Goal: Task Accomplishment & Management: Use online tool/utility

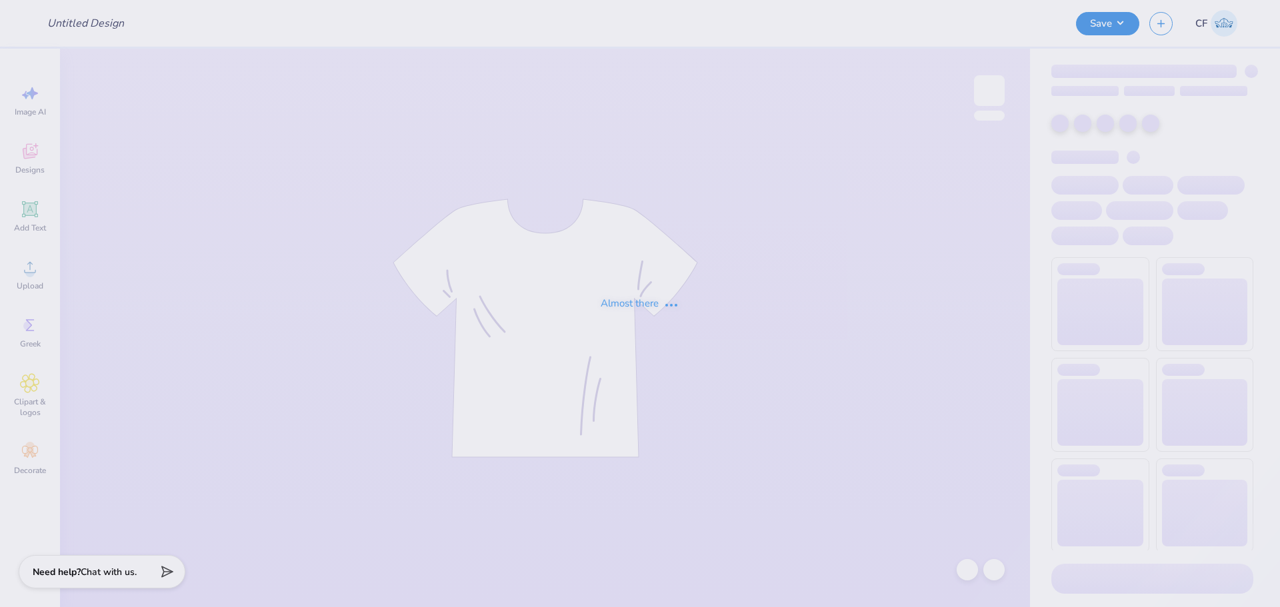
type input "LTS crews"
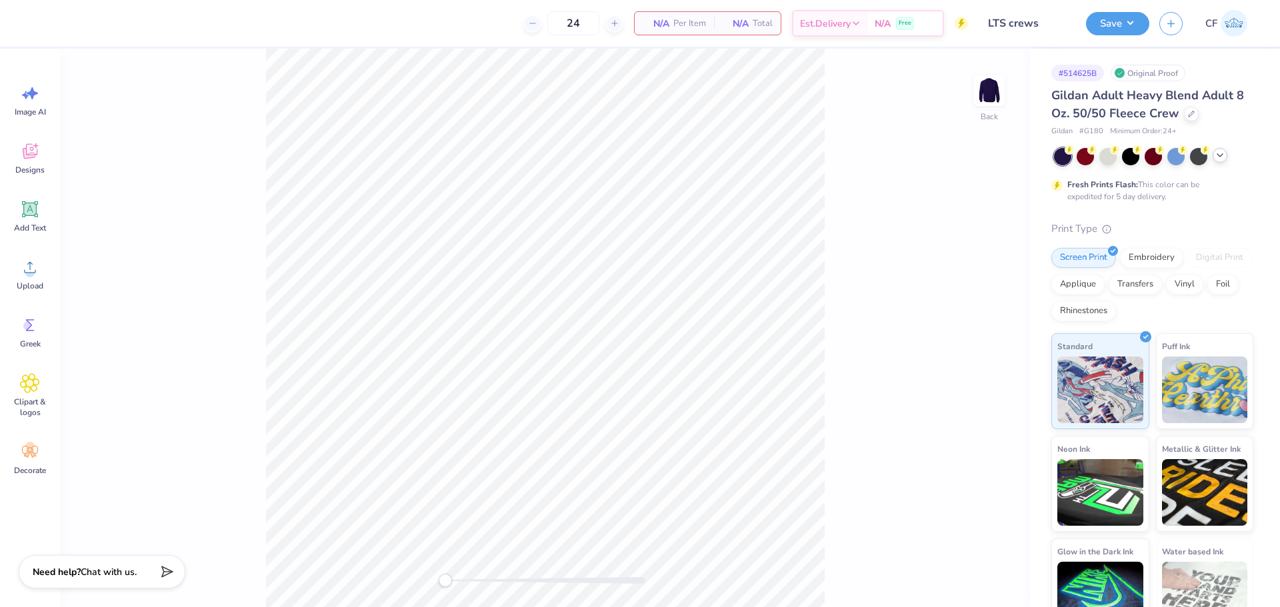
click at [1217, 157] on icon at bounding box center [1220, 155] width 11 height 11
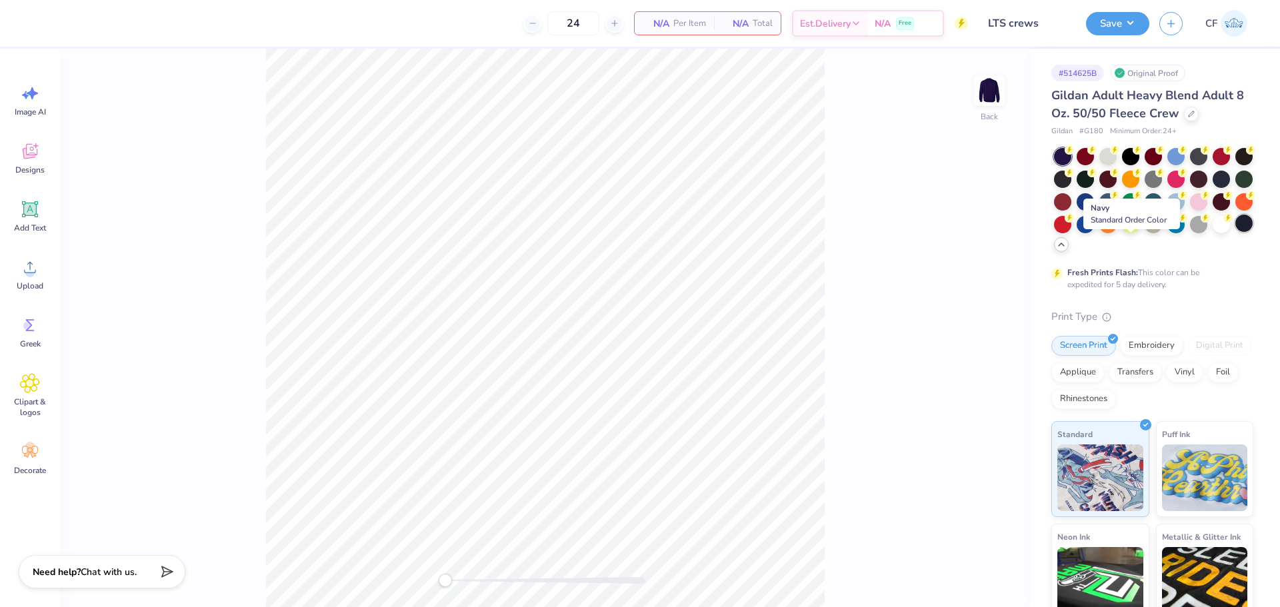
click at [1235, 232] on div at bounding box center [1243, 223] width 17 height 17
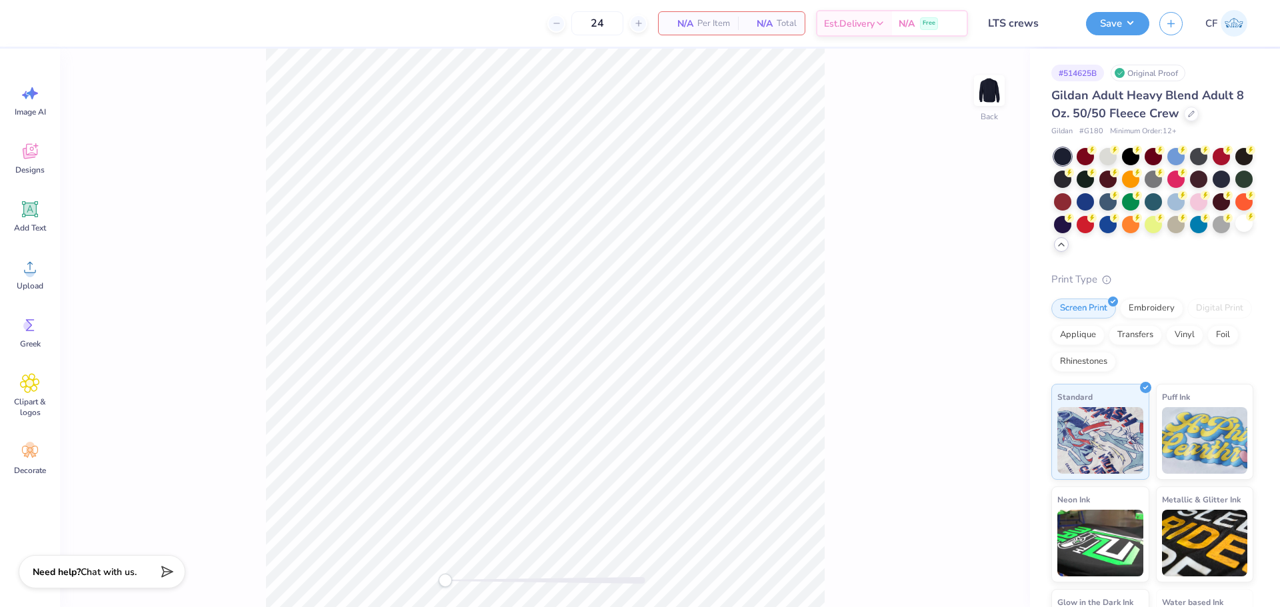
click at [920, 230] on div "Back" at bounding box center [545, 328] width 970 height 559
click at [35, 282] on span "Upload" at bounding box center [30, 286] width 27 height 11
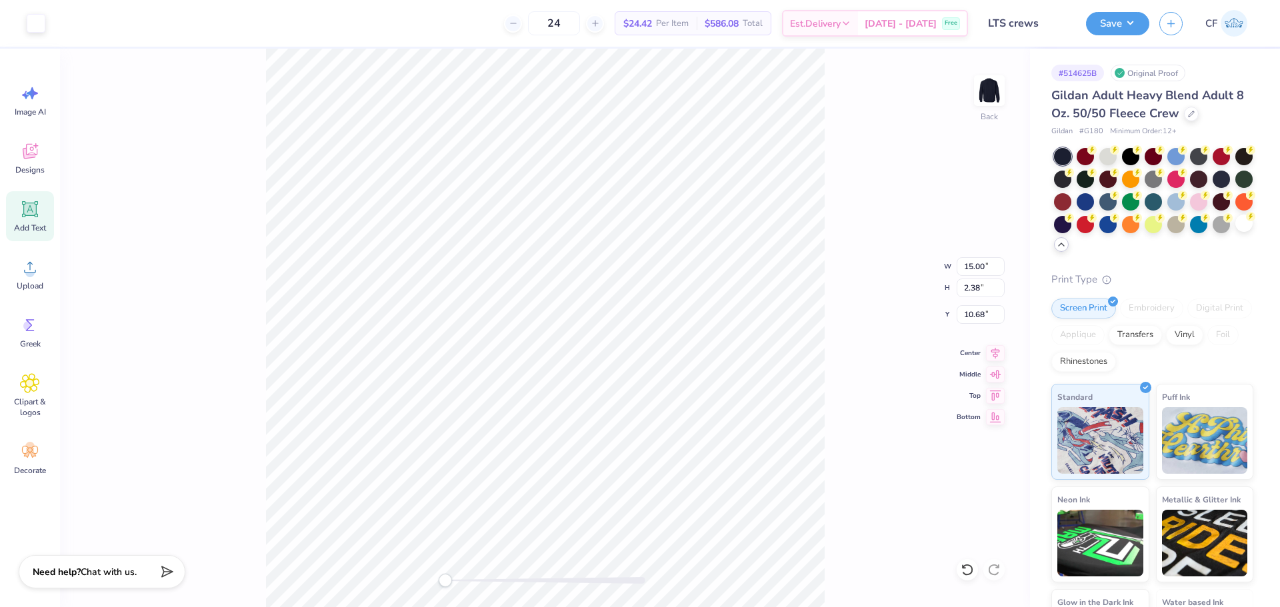
click at [25, 227] on span "Add Text" at bounding box center [30, 228] width 32 height 11
type input "5.89"
type input "1.71"
type input "11.02"
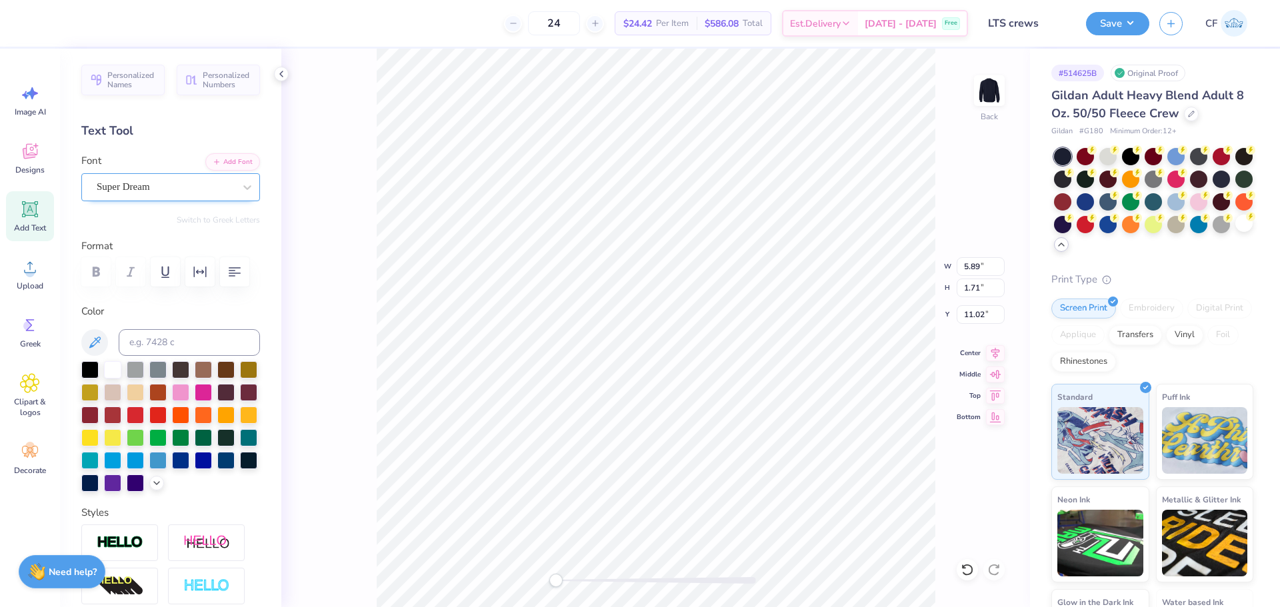
click at [133, 191] on div "Super Dream" at bounding box center [165, 187] width 140 height 21
type input "corner"
click at [224, 165] on button "Add Font" at bounding box center [232, 160] width 55 height 17
type textarea "Phi Sigma Rho"
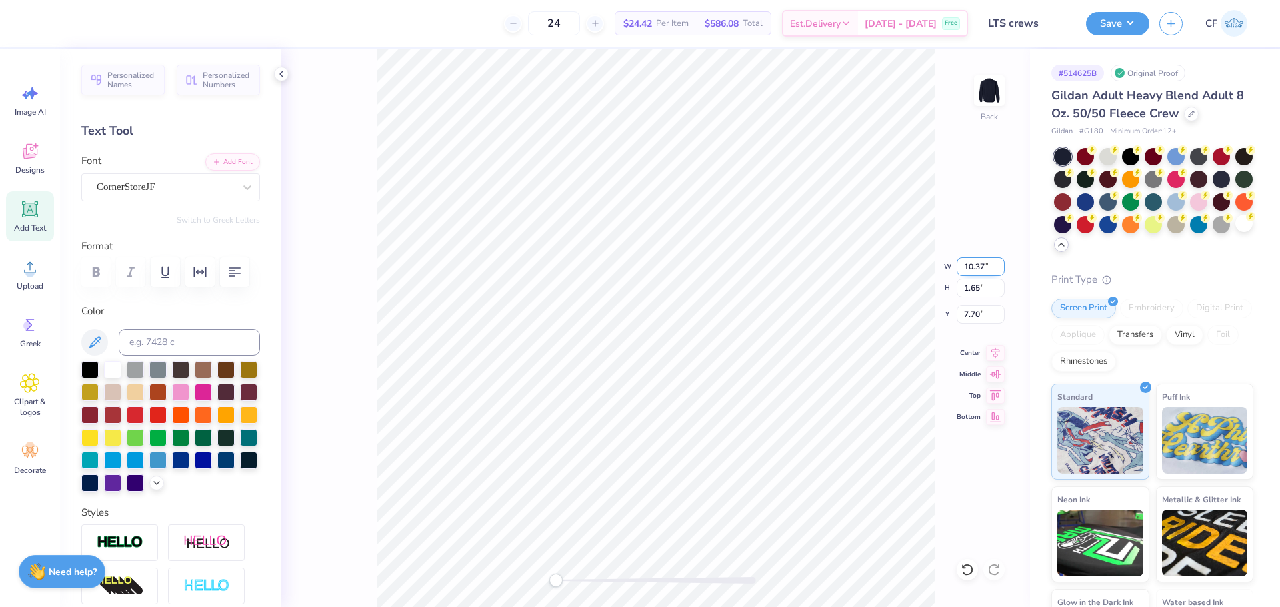
click at [975, 264] on input "10.37" at bounding box center [981, 266] width 48 height 19
type input "4"
click at [980, 265] on input "1.54" at bounding box center [981, 266] width 48 height 19
type input "4"
click at [980, 261] on input "10.37" at bounding box center [981, 266] width 48 height 19
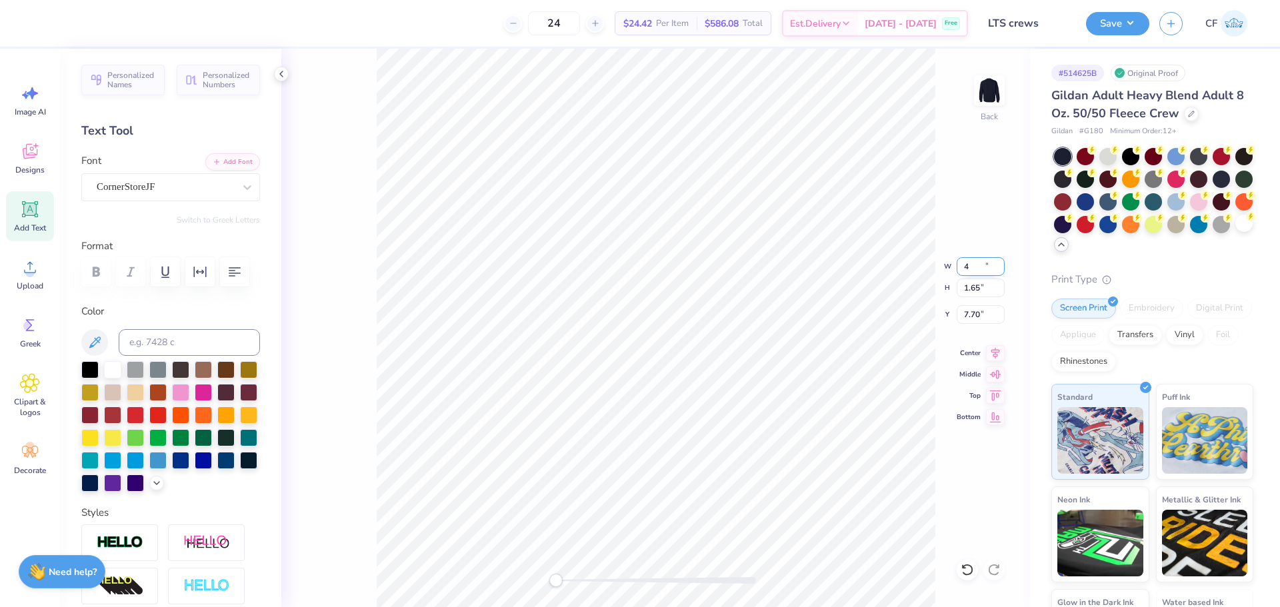
type input "4"
type input "15.00"
type input "2.38"
type input "10.68"
type input "1.54"
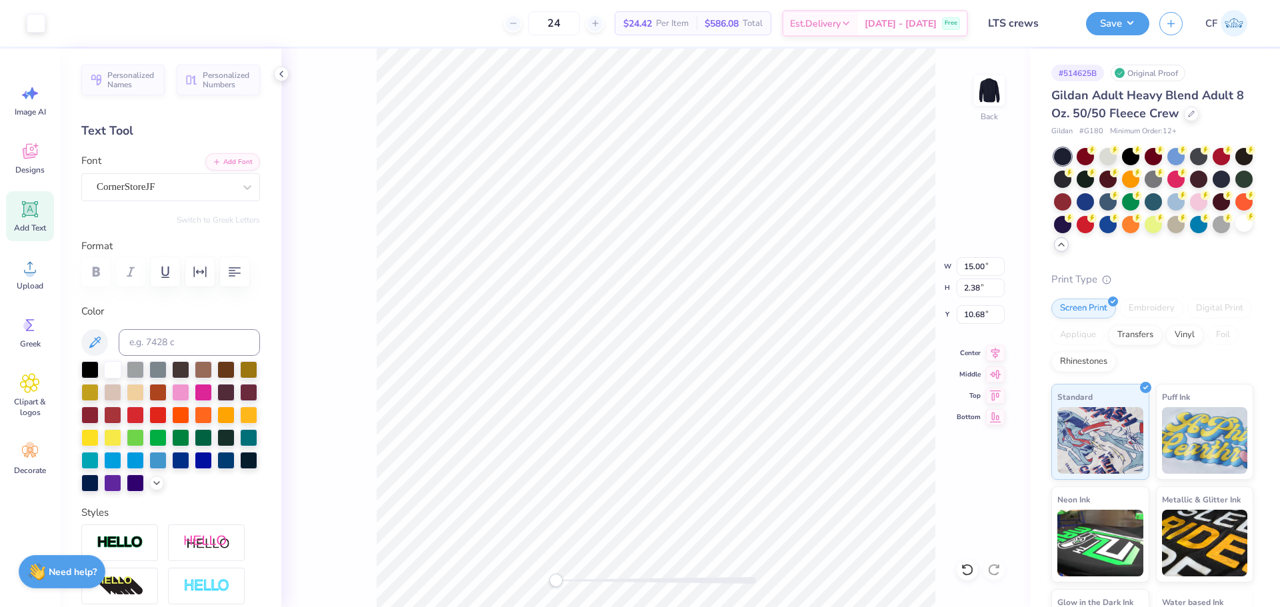
type input "0.25"
type input "6.53"
click at [975, 267] on input "6.77" at bounding box center [981, 266] width 48 height 19
type input "4"
click at [1000, 267] on input "4.45" at bounding box center [981, 266] width 48 height 19
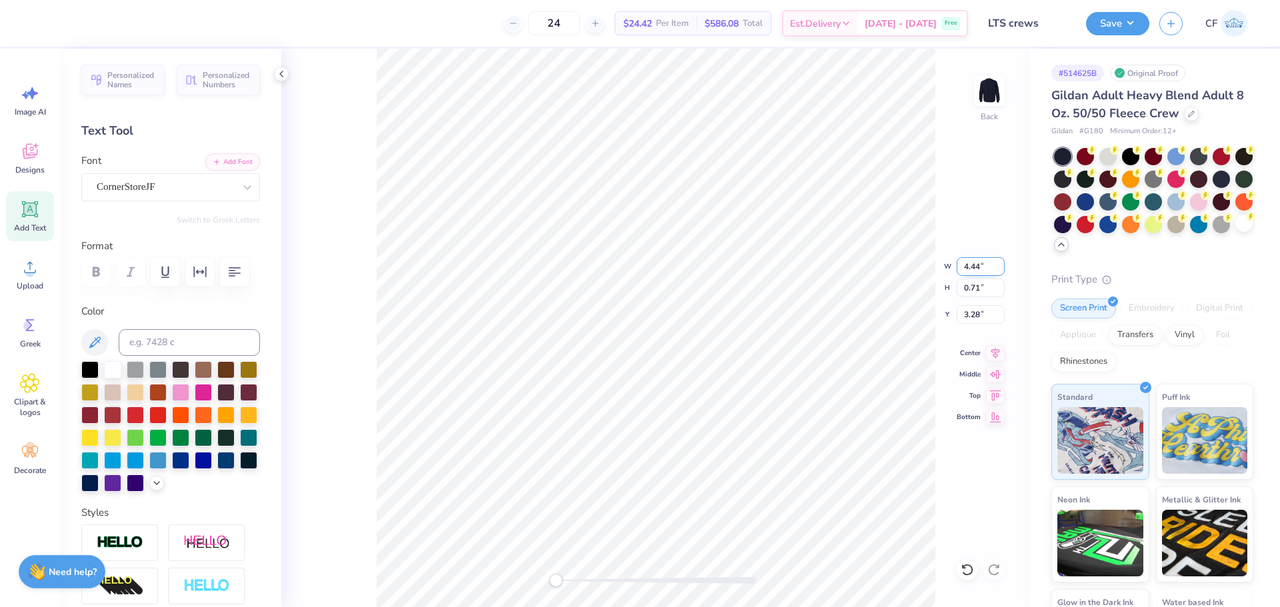
click at [1000, 269] on input "4.44" at bounding box center [981, 266] width 48 height 19
click at [1000, 269] on input "4.43" at bounding box center [981, 266] width 48 height 19
click at [1000, 269] on input "4.42" at bounding box center [981, 266] width 48 height 19
click at [1000, 269] on input "4.41" at bounding box center [981, 266] width 48 height 19
click at [1000, 269] on input "4.4" at bounding box center [981, 266] width 48 height 19
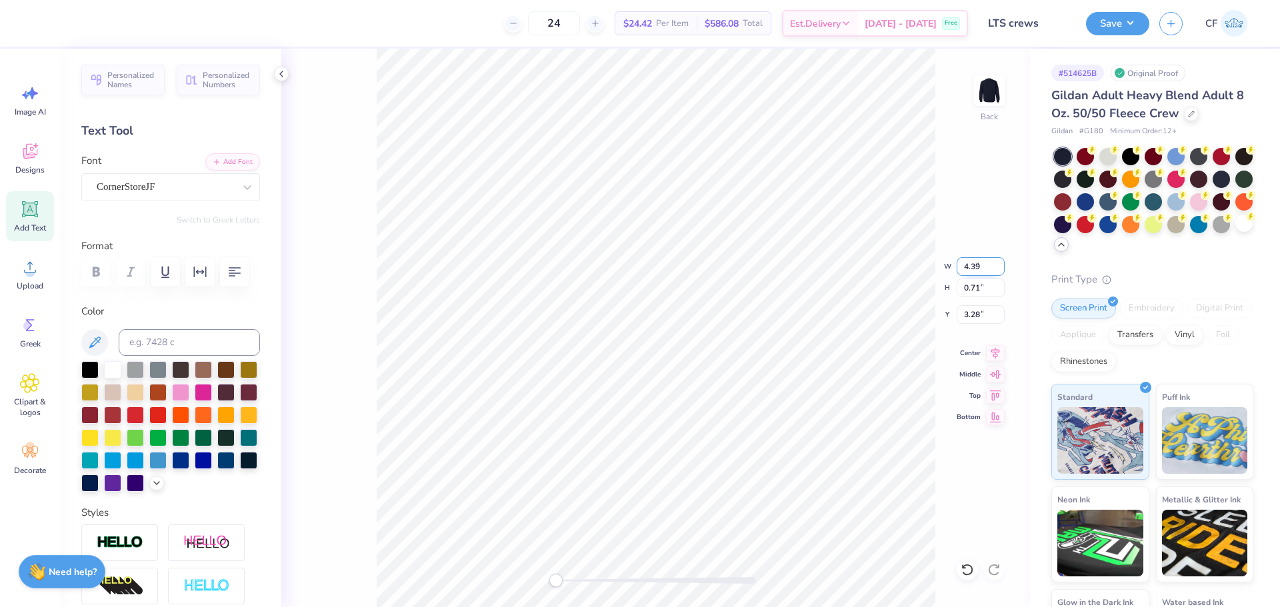
click at [1000, 269] on input "4.39" at bounding box center [981, 266] width 48 height 19
click at [1000, 269] on input "4.38" at bounding box center [981, 266] width 48 height 19
click at [1000, 269] on input "4.37" at bounding box center [981, 266] width 48 height 19
click at [1000, 269] on input "4.36" at bounding box center [981, 266] width 48 height 19
click at [1000, 269] on input "4.35" at bounding box center [981, 266] width 48 height 19
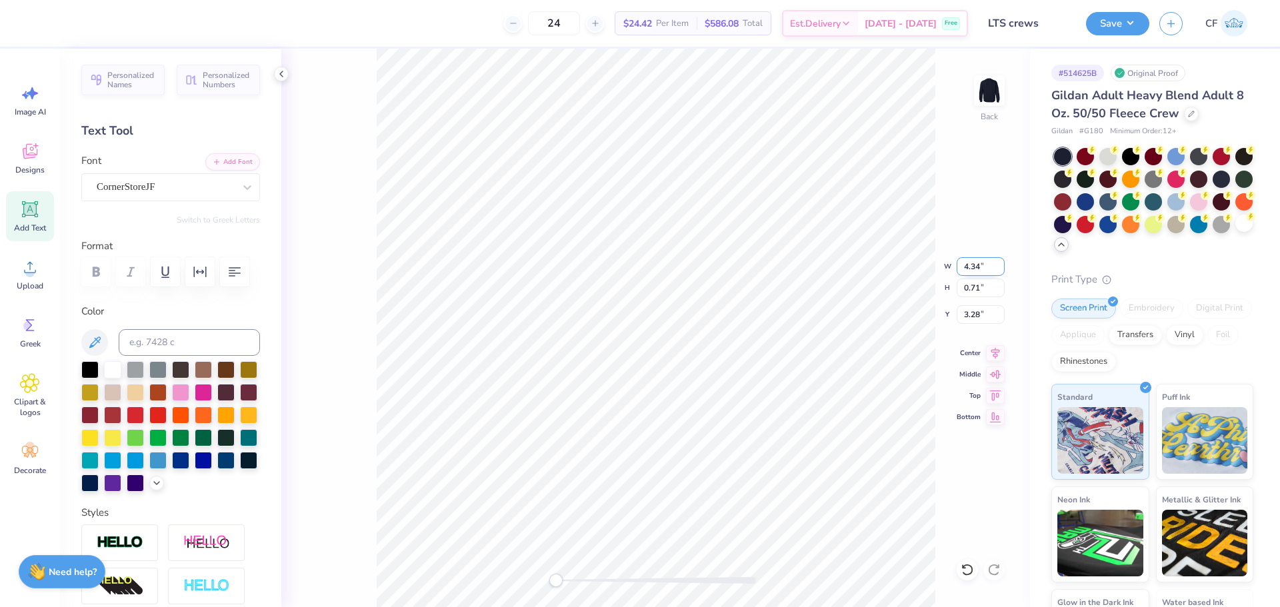
click at [1000, 269] on input "4.34" at bounding box center [981, 266] width 48 height 19
click at [1000, 269] on input "4.33" at bounding box center [981, 266] width 48 height 19
click at [1000, 269] on input "4.32" at bounding box center [981, 266] width 48 height 19
click at [1000, 269] on input "4.31" at bounding box center [981, 266] width 48 height 19
click at [1000, 269] on input "4.3" at bounding box center [981, 266] width 48 height 19
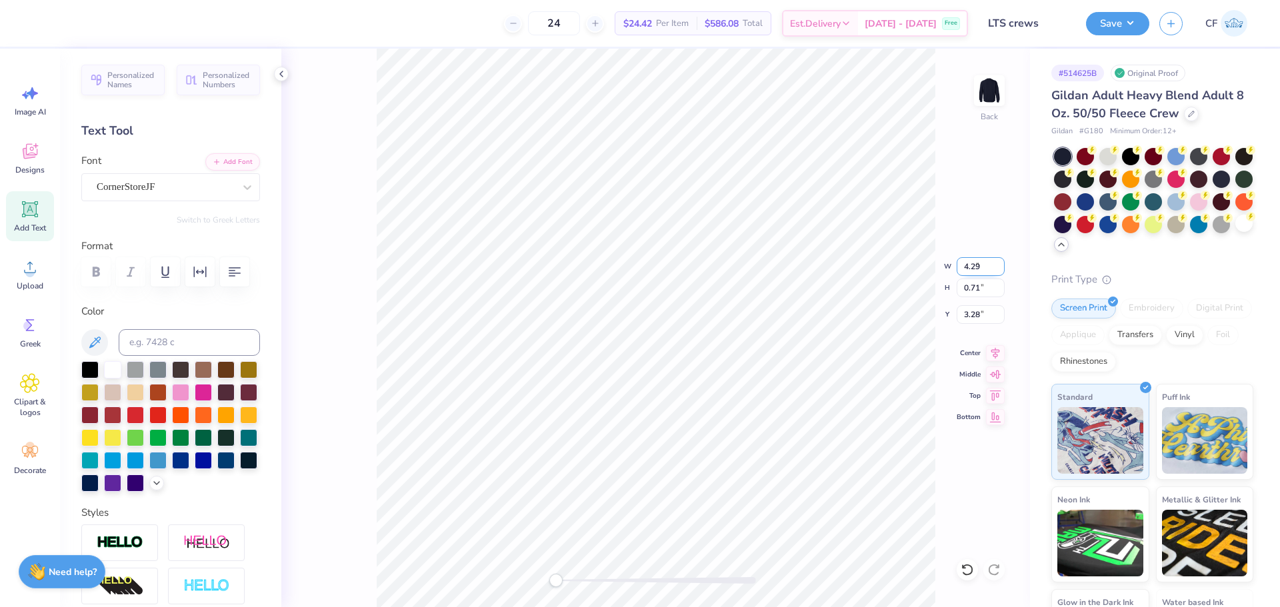
click at [1000, 269] on input "4.29" at bounding box center [981, 266] width 48 height 19
click at [1000, 269] on input "4.28" at bounding box center [981, 266] width 48 height 19
click at [1000, 269] on input "4.27" at bounding box center [981, 266] width 48 height 19
click at [1000, 269] on input "4.26" at bounding box center [981, 266] width 48 height 19
click at [1000, 269] on input "4.25" at bounding box center [981, 266] width 48 height 19
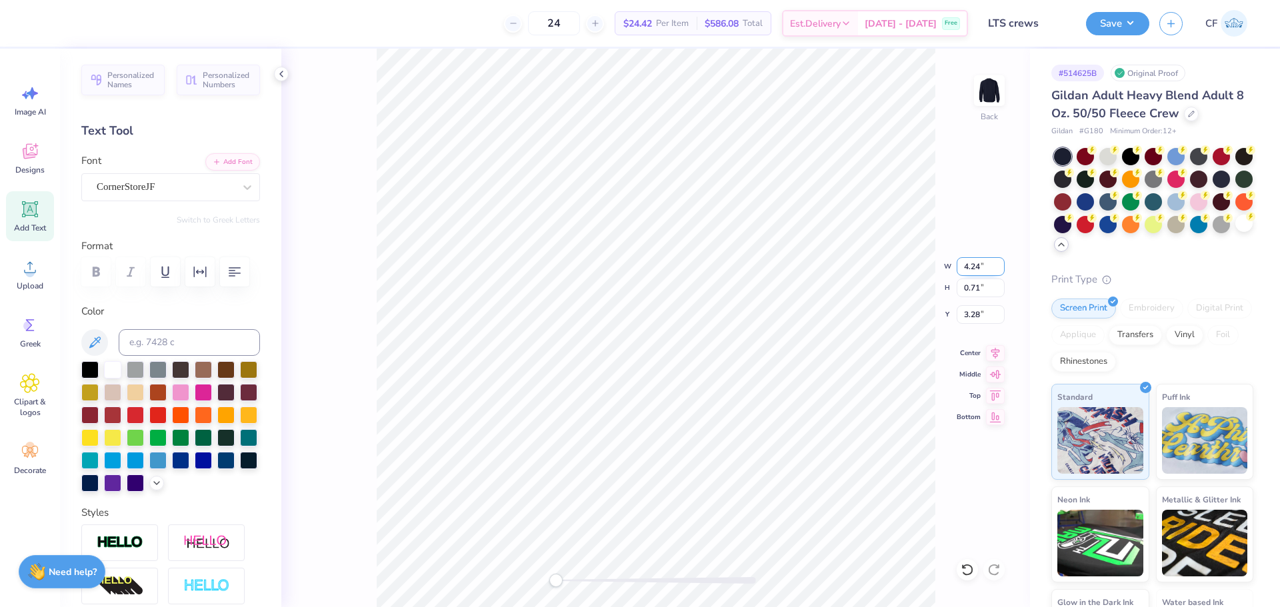
click at [1000, 269] on input "4.24" at bounding box center [981, 266] width 48 height 19
click at [1000, 269] on input "4.23" at bounding box center [981, 266] width 48 height 19
click at [1000, 269] on input "4.22" at bounding box center [981, 266] width 48 height 19
click at [1000, 269] on input "4.21" at bounding box center [981, 266] width 48 height 19
click at [1000, 269] on input "4.2" at bounding box center [981, 266] width 48 height 19
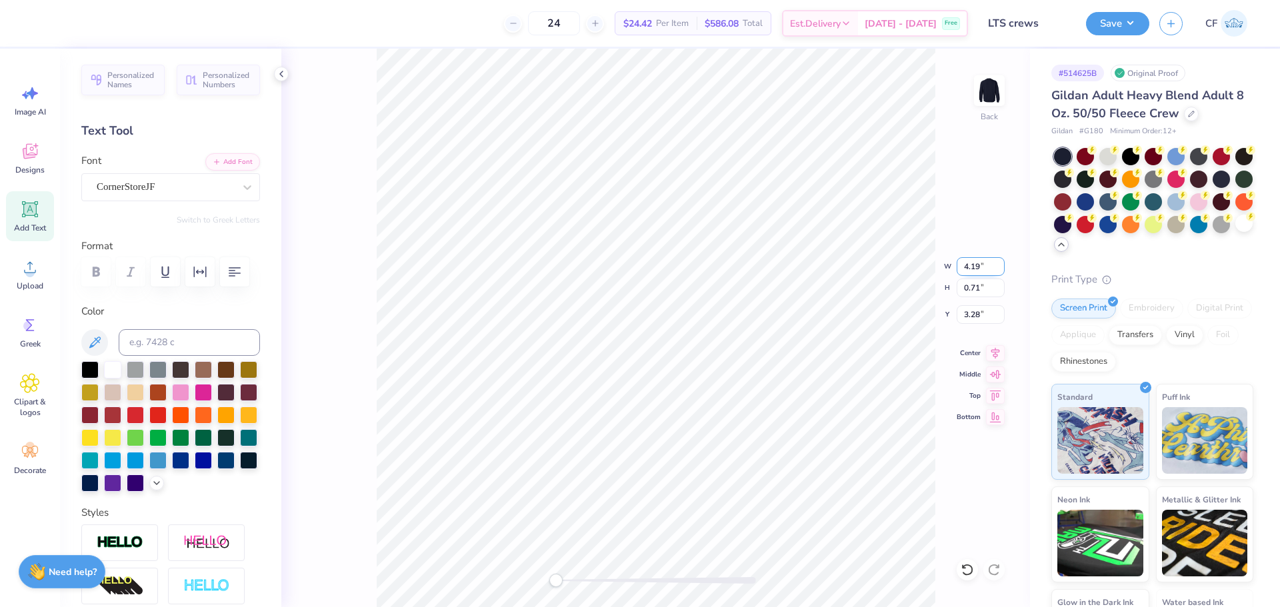
click at [1000, 269] on input "4.19" at bounding box center [981, 266] width 48 height 19
click at [1000, 269] on input "4.18" at bounding box center [981, 266] width 48 height 19
click at [1000, 269] on input "4.17" at bounding box center [981, 266] width 48 height 19
click at [1000, 269] on input "4.16" at bounding box center [981, 266] width 48 height 19
click at [1000, 269] on input "4.15" at bounding box center [981, 266] width 48 height 19
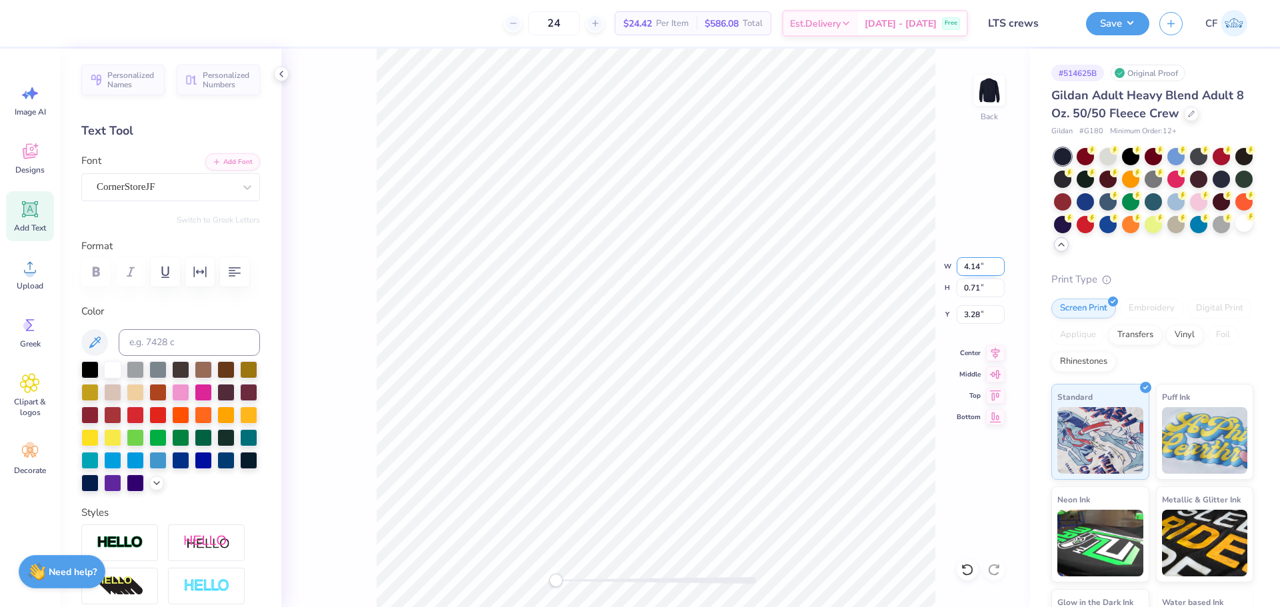
click at [1000, 269] on input "4.14" at bounding box center [981, 266] width 48 height 19
click at [1000, 269] on input "4.13" at bounding box center [981, 266] width 48 height 19
click at [1000, 269] on input "4.12" at bounding box center [981, 266] width 48 height 19
click at [1000, 269] on input "4.11" at bounding box center [981, 266] width 48 height 19
click at [1000, 269] on input "4.1" at bounding box center [981, 266] width 48 height 19
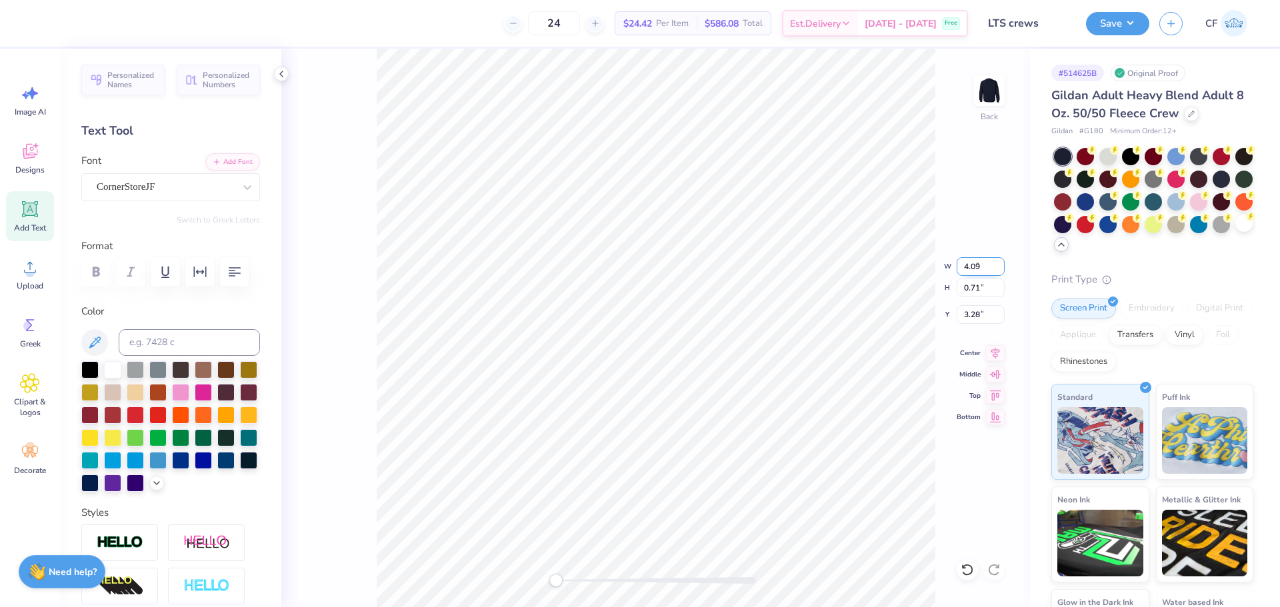
click at [1000, 269] on input "4.09" at bounding box center [981, 266] width 48 height 19
click at [1000, 269] on input "4.08" at bounding box center [981, 266] width 48 height 19
click at [1000, 269] on input "4.07" at bounding box center [981, 266] width 48 height 19
click at [1000, 269] on input "4.06" at bounding box center [981, 266] width 48 height 19
click at [1000, 269] on input "4.05" at bounding box center [981, 266] width 48 height 19
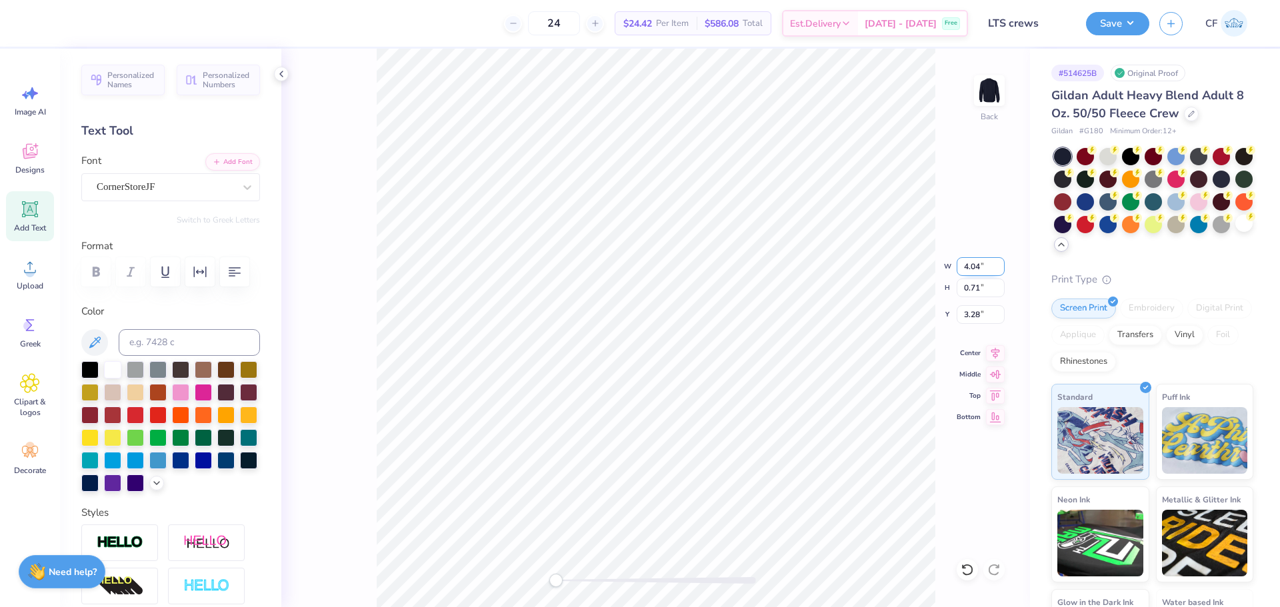
click at [1000, 269] on input "4.04" at bounding box center [981, 266] width 48 height 19
click at [1000, 269] on input "4.03" at bounding box center [981, 266] width 48 height 19
click at [1000, 269] on input "4.02" at bounding box center [981, 266] width 48 height 19
click at [1000, 269] on input "4.01" at bounding box center [981, 266] width 48 height 19
type input "4"
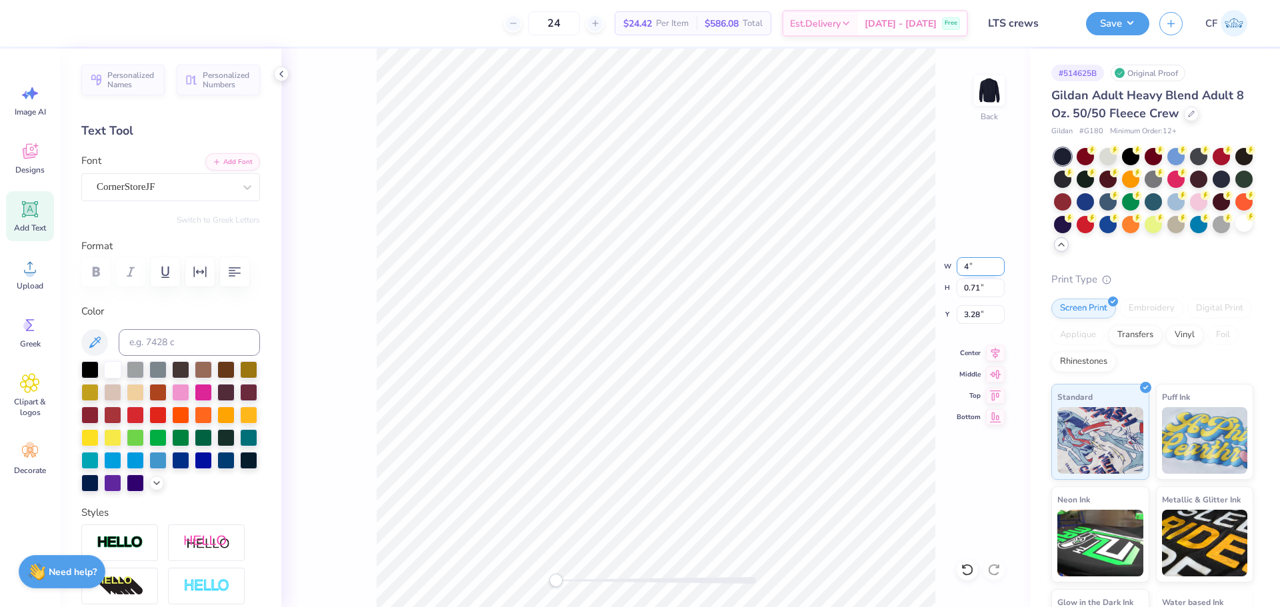
click at [1000, 269] on input "4" at bounding box center [981, 266] width 48 height 19
click at [987, 105] on img at bounding box center [989, 90] width 53 height 53
click at [33, 270] on icon at bounding box center [30, 267] width 20 height 20
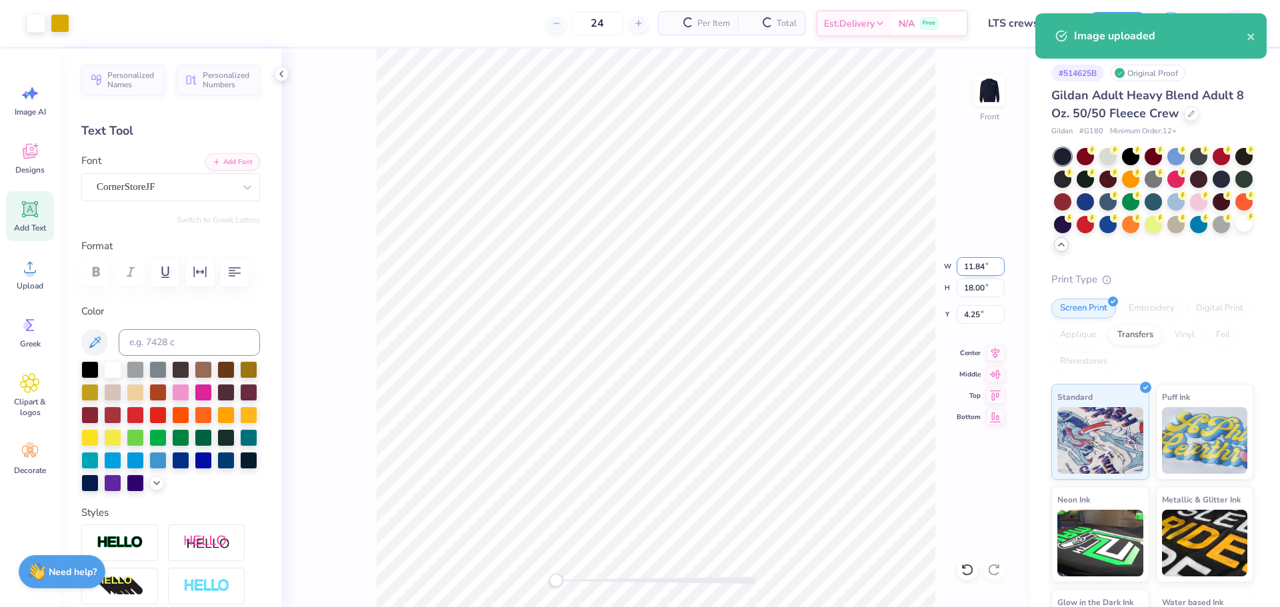
click at [957, 267] on input "11.84" at bounding box center [981, 266] width 48 height 19
click at [971, 289] on input "18.00" at bounding box center [981, 288] width 48 height 19
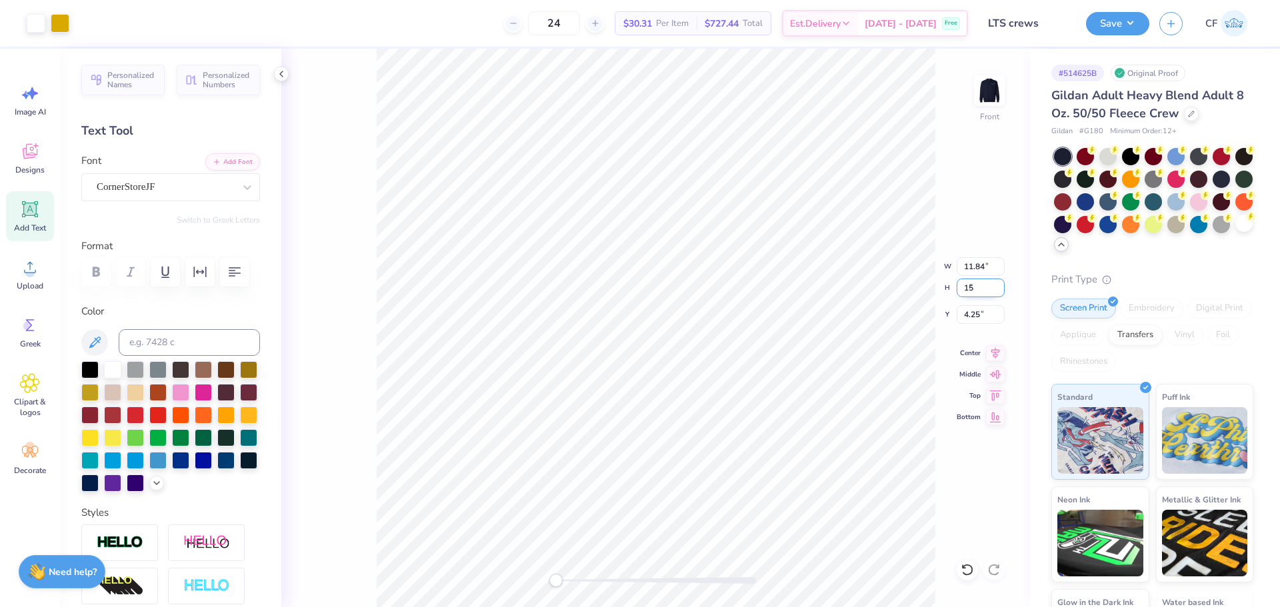
type input "15"
click at [974, 311] on input "4.25" at bounding box center [981, 314] width 48 height 19
type input "3"
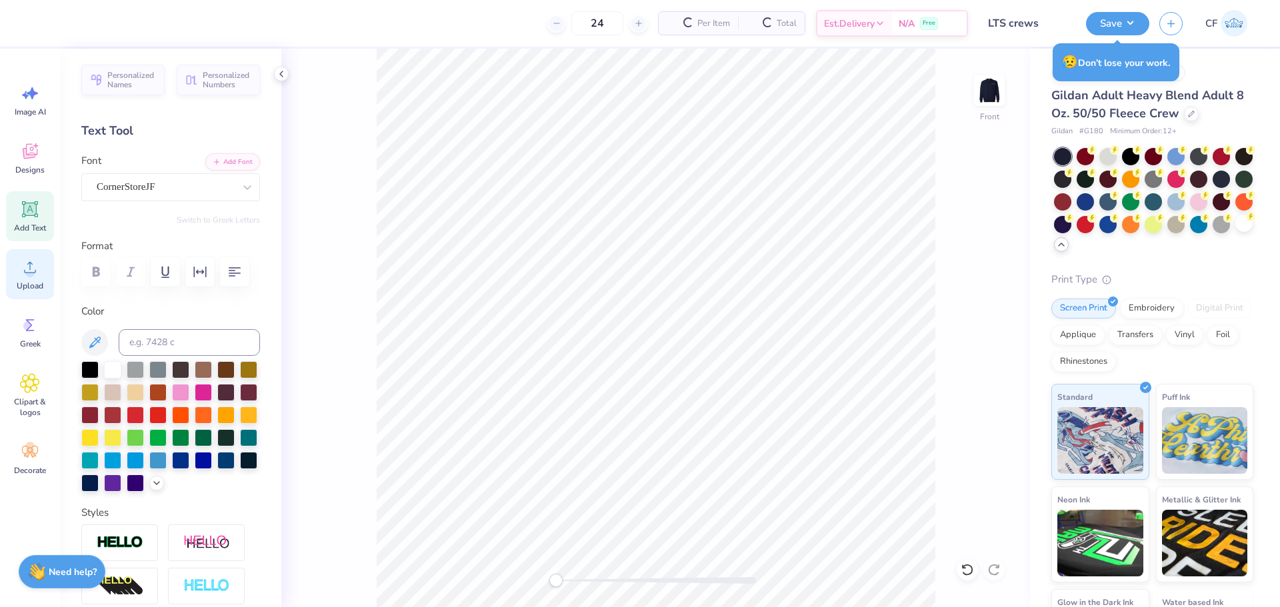
click at [17, 279] on div "Upload" at bounding box center [30, 274] width 48 height 50
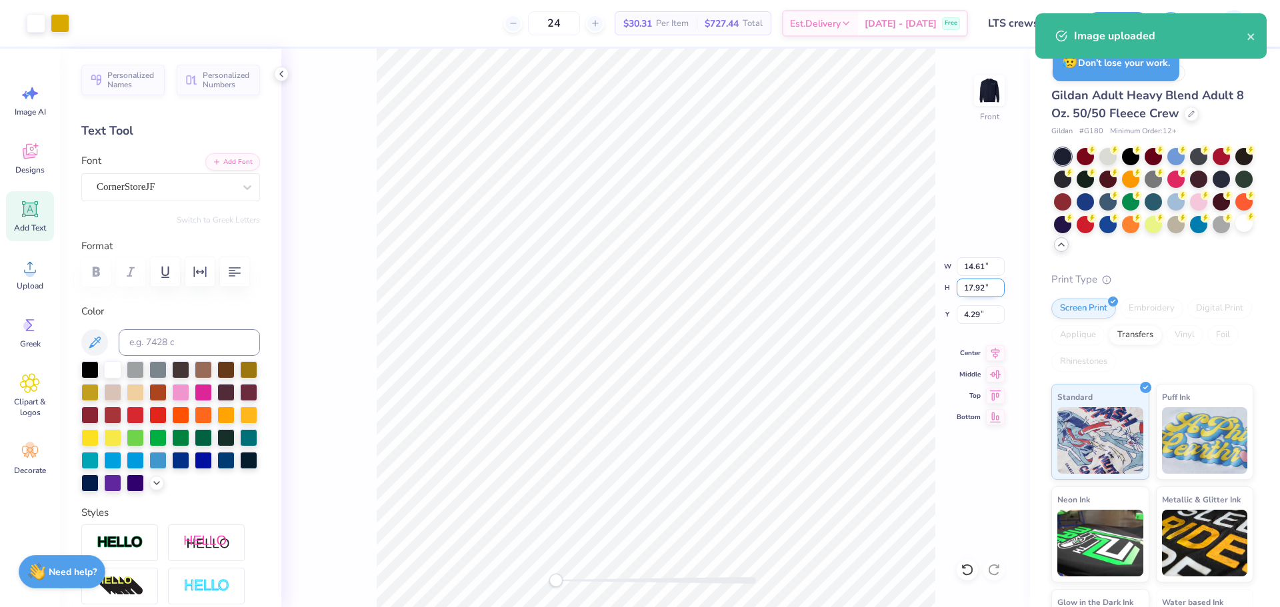
click at [979, 285] on input "17.92" at bounding box center [981, 288] width 48 height 19
type input "15"
click at [971, 311] on input "4.29" at bounding box center [981, 314] width 48 height 19
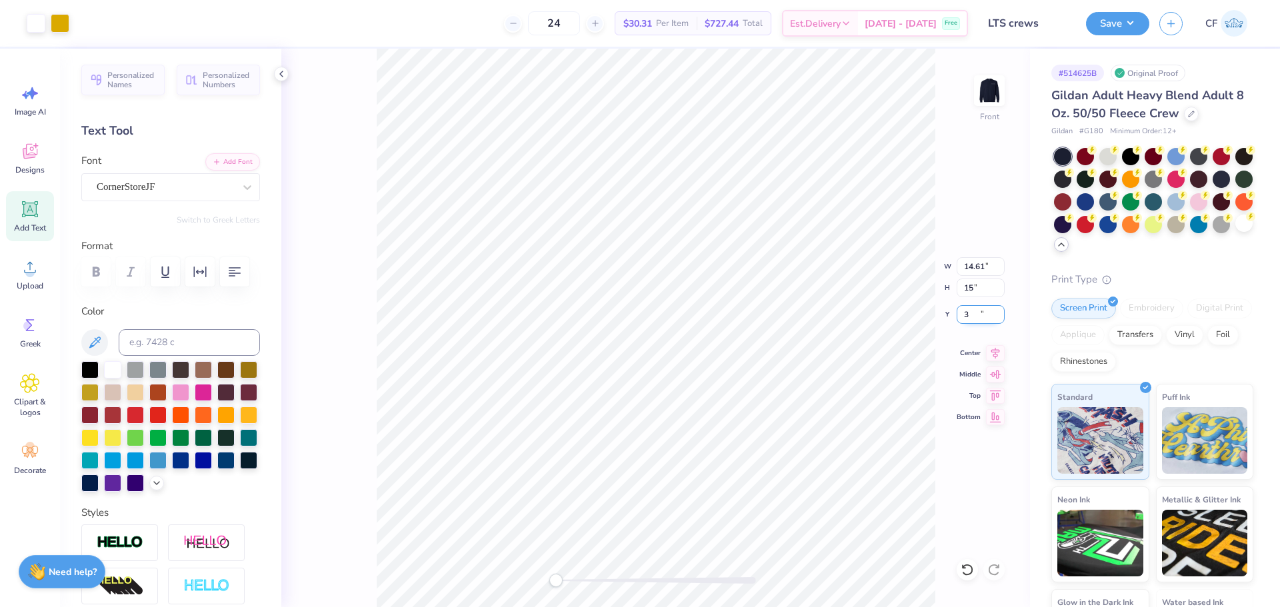
type input "3"
click at [983, 269] on input "14.61" at bounding box center [981, 266] width 48 height 19
type input "12.5"
click at [976, 314] on input "3" at bounding box center [981, 314] width 48 height 19
click at [967, 265] on input "7.49" at bounding box center [981, 266] width 48 height 19
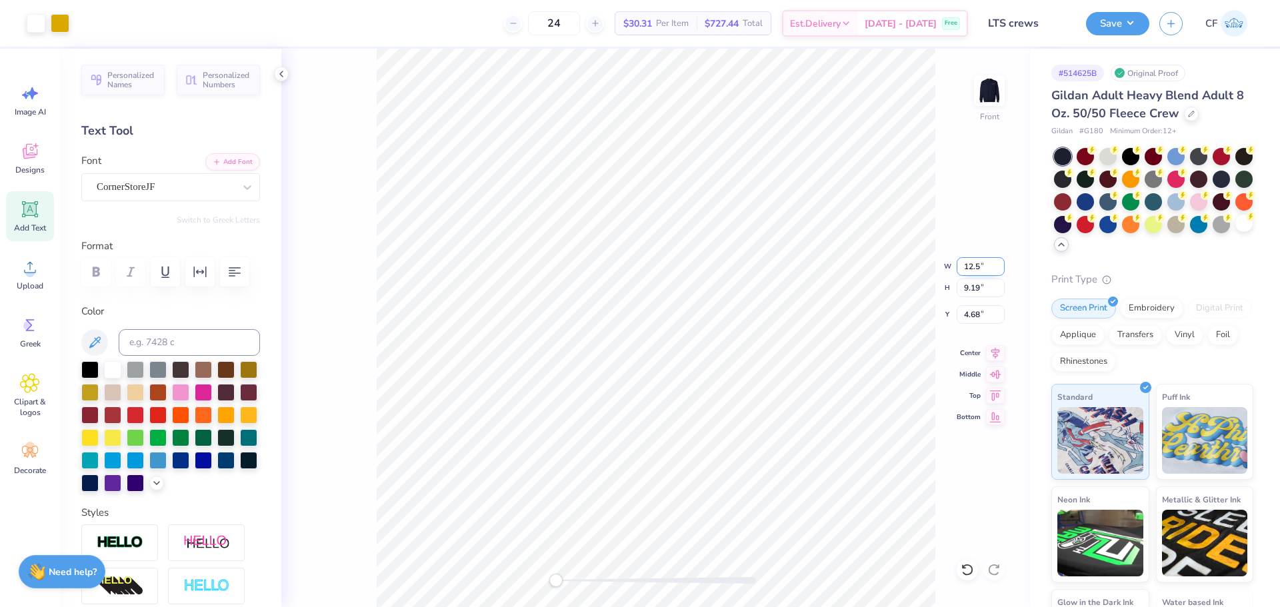
type input "12.5"
click at [33, 275] on circle at bounding box center [29, 272] width 9 height 9
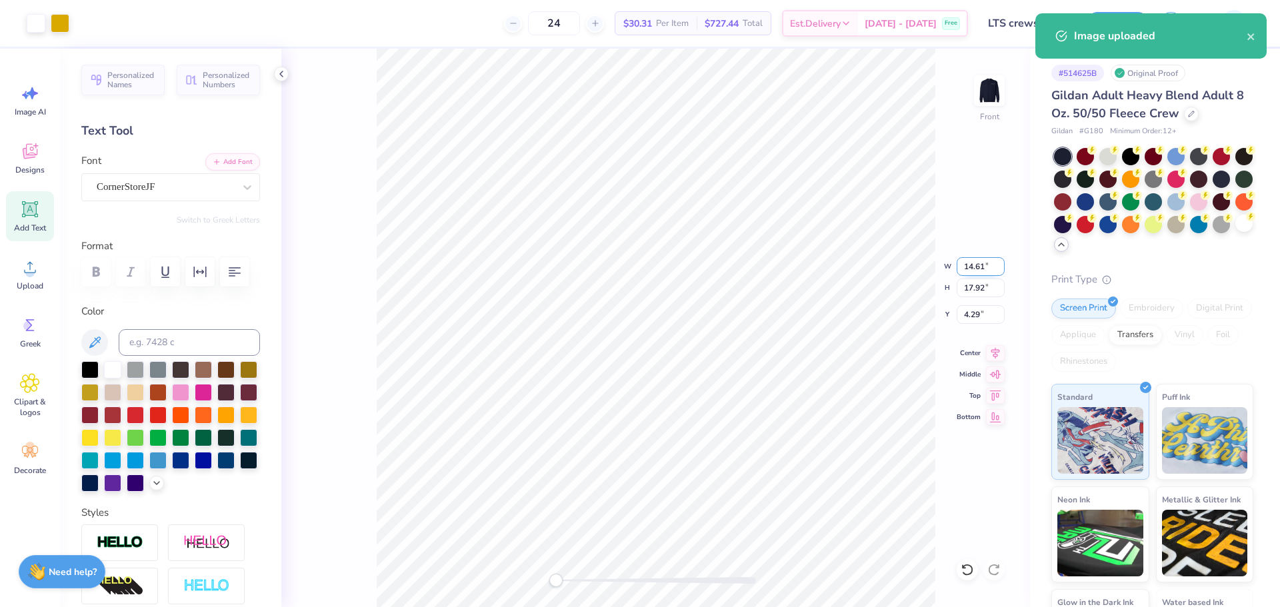
click at [979, 267] on input "14.61" at bounding box center [981, 266] width 48 height 19
type input "12.5"
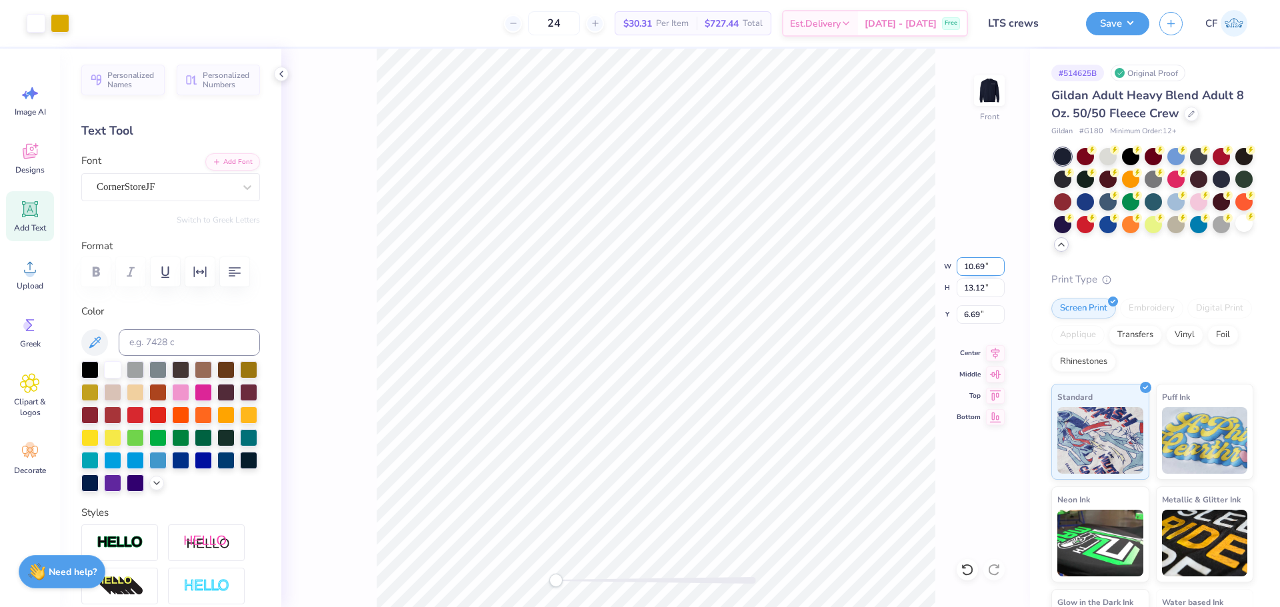
click at [988, 267] on input "10.69" at bounding box center [981, 266] width 48 height 19
type input "12.5"
click at [989, 266] on input "14.61" at bounding box center [981, 266] width 48 height 19
type input "12.5"
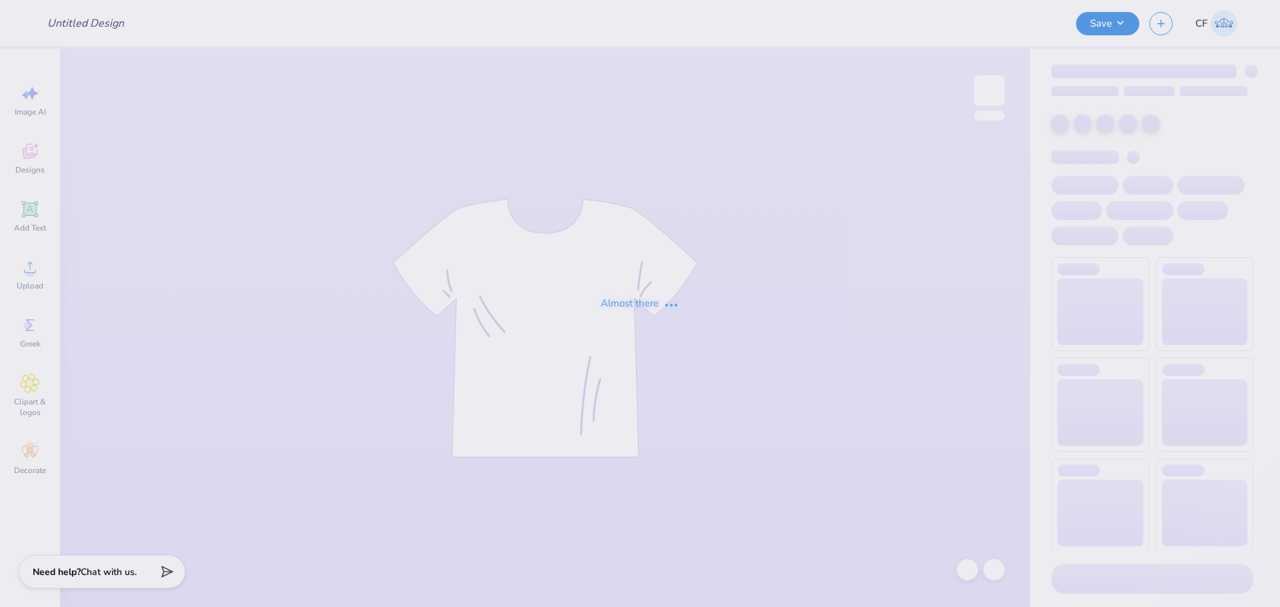
type input "LTS crews"
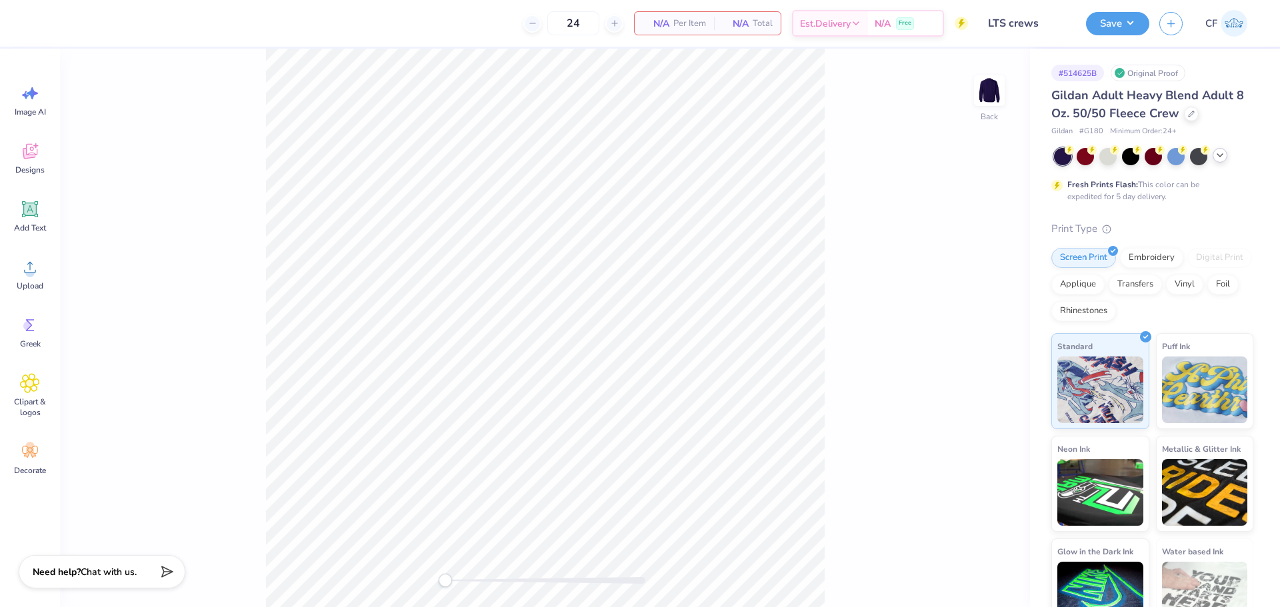
click at [1220, 163] on div at bounding box center [1153, 156] width 199 height 17
click at [1213, 157] on div at bounding box center [1220, 155] width 15 height 15
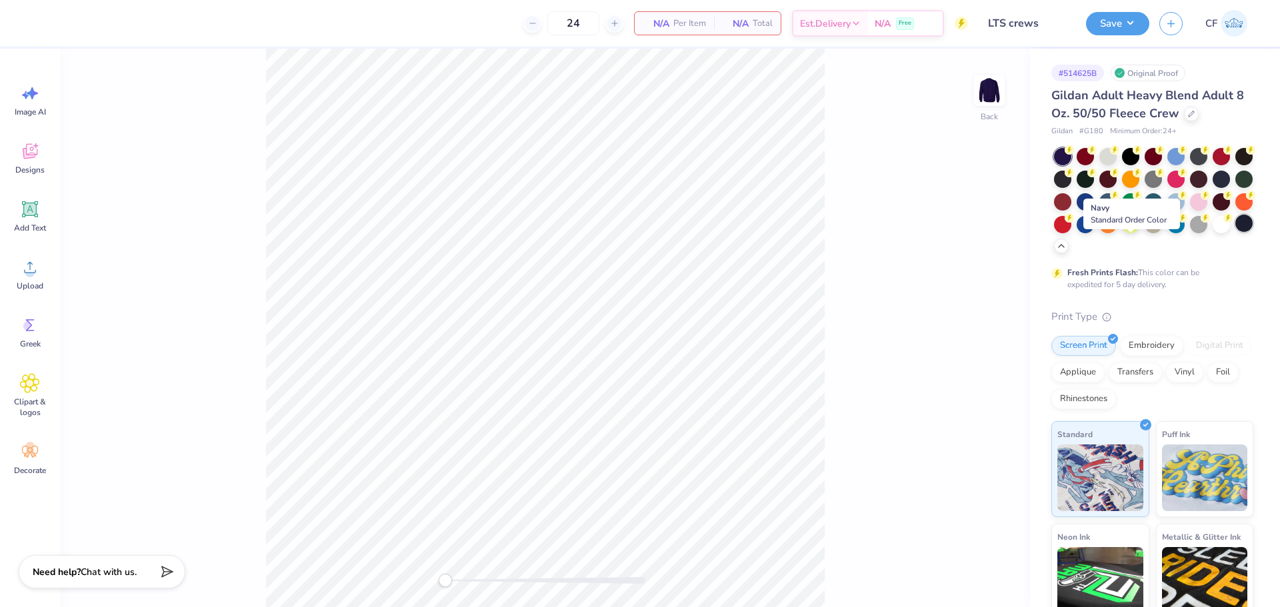
click at [1235, 232] on div at bounding box center [1243, 223] width 17 height 17
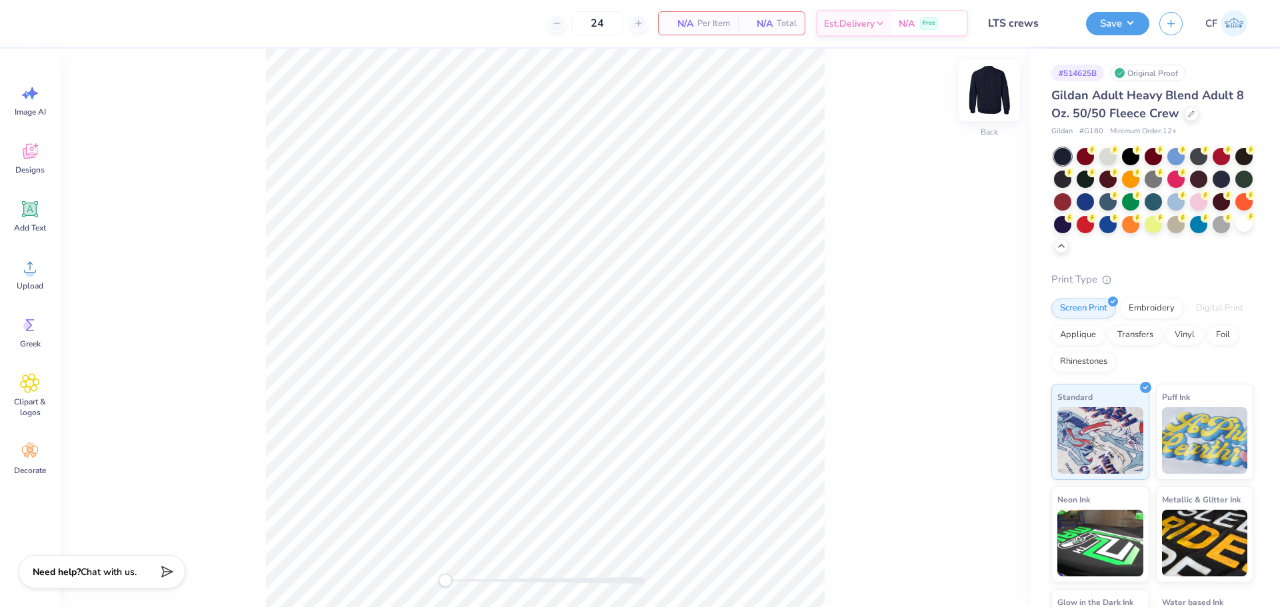
click at [992, 107] on img at bounding box center [989, 90] width 53 height 53
click at [31, 281] on span "Upload" at bounding box center [30, 286] width 27 height 11
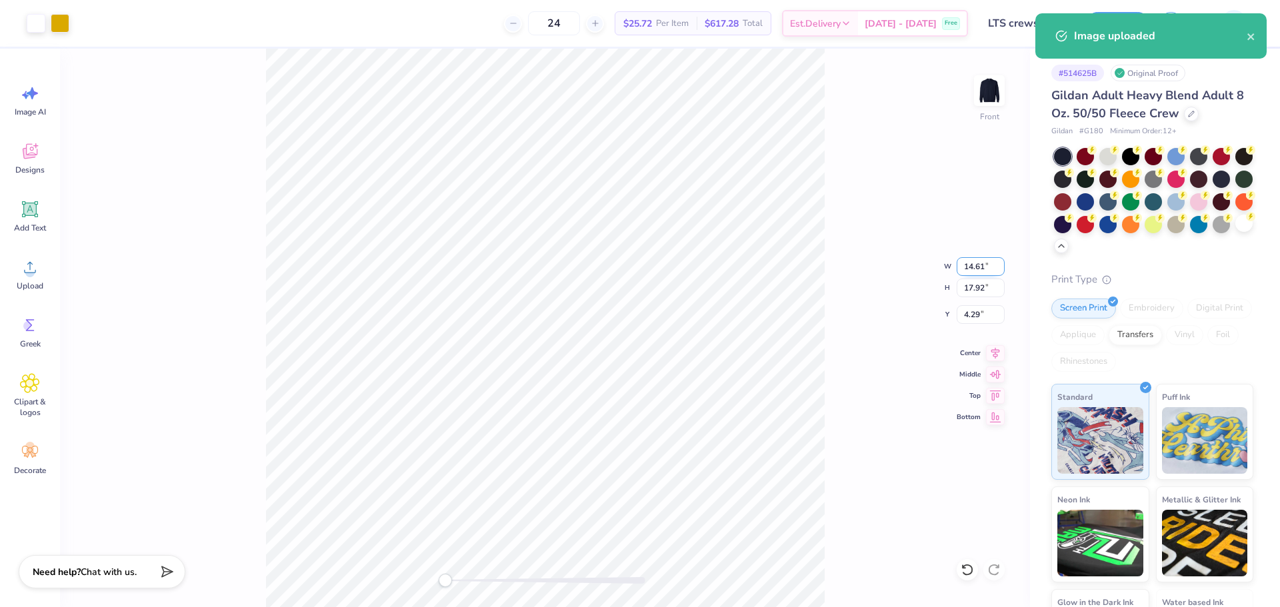
click at [967, 263] on input "14.61" at bounding box center [981, 266] width 48 height 19
type input "12.5"
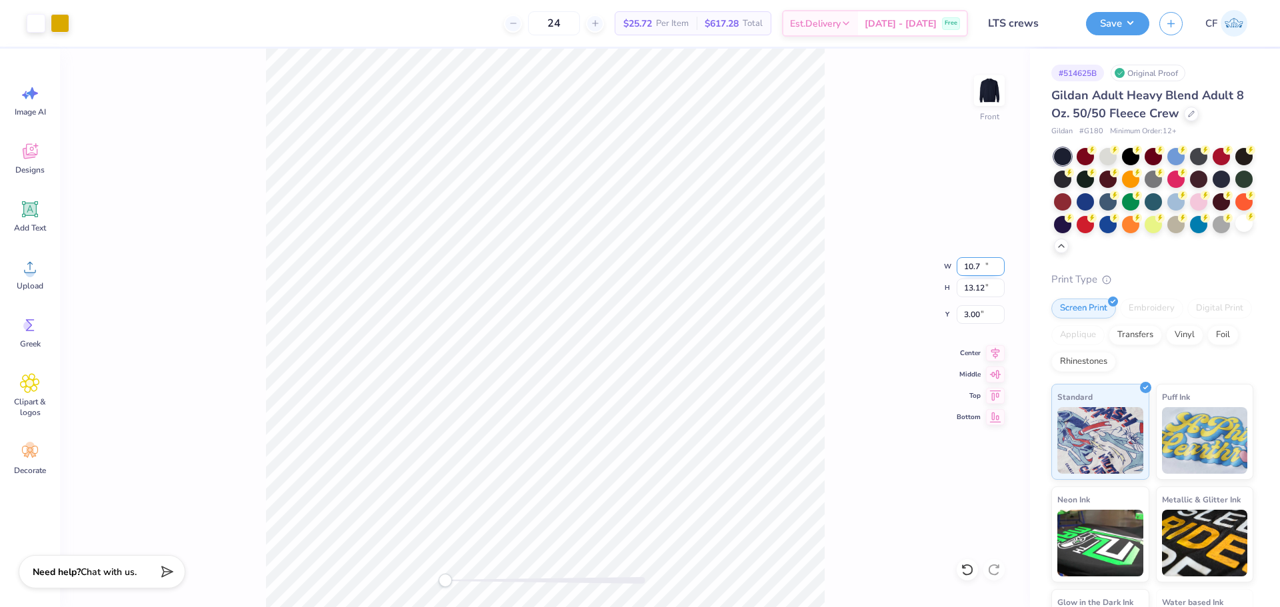
click at [1000, 265] on input "10.7" at bounding box center [981, 266] width 48 height 19
click at [1000, 265] on input "10.71" at bounding box center [981, 266] width 48 height 19
click at [1000, 265] on input "10.72" at bounding box center [981, 266] width 48 height 19
click at [1000, 265] on input "10.73" at bounding box center [981, 266] width 48 height 19
click at [999, 262] on input "10.74" at bounding box center [981, 266] width 48 height 19
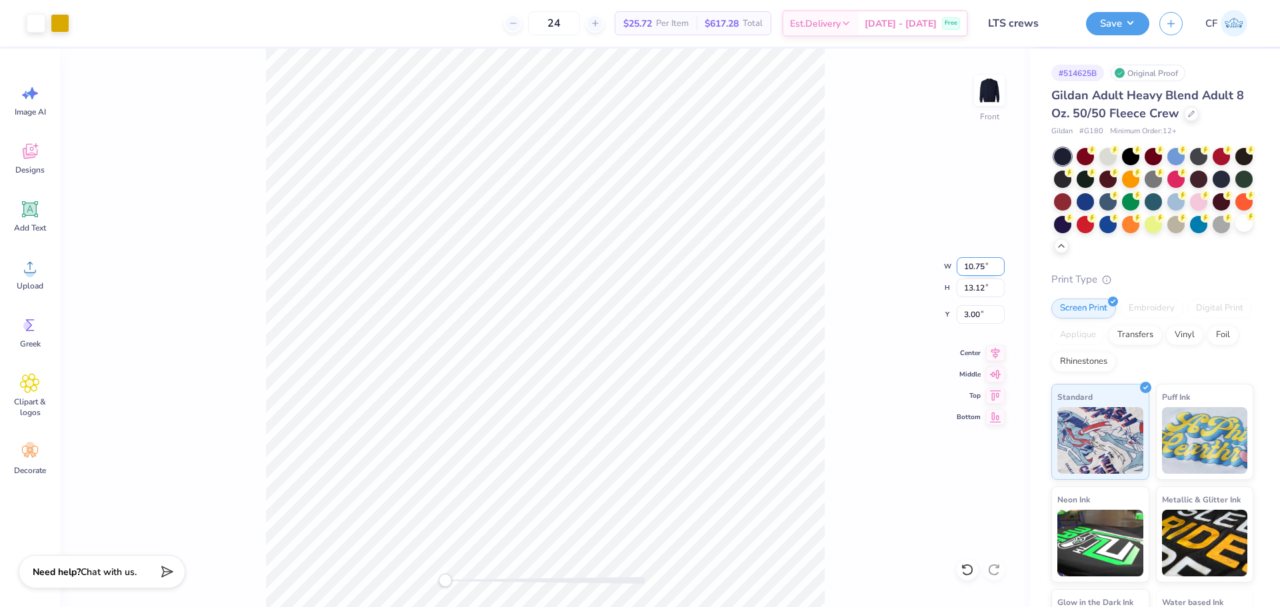
click at [999, 262] on input "10.75" at bounding box center [981, 266] width 48 height 19
click at [999, 262] on input "10.76" at bounding box center [981, 266] width 48 height 19
click at [999, 262] on input "10.77" at bounding box center [981, 266] width 48 height 19
click at [999, 262] on input "10.78" at bounding box center [981, 266] width 48 height 19
click at [999, 262] on input "10.79" at bounding box center [981, 266] width 48 height 19
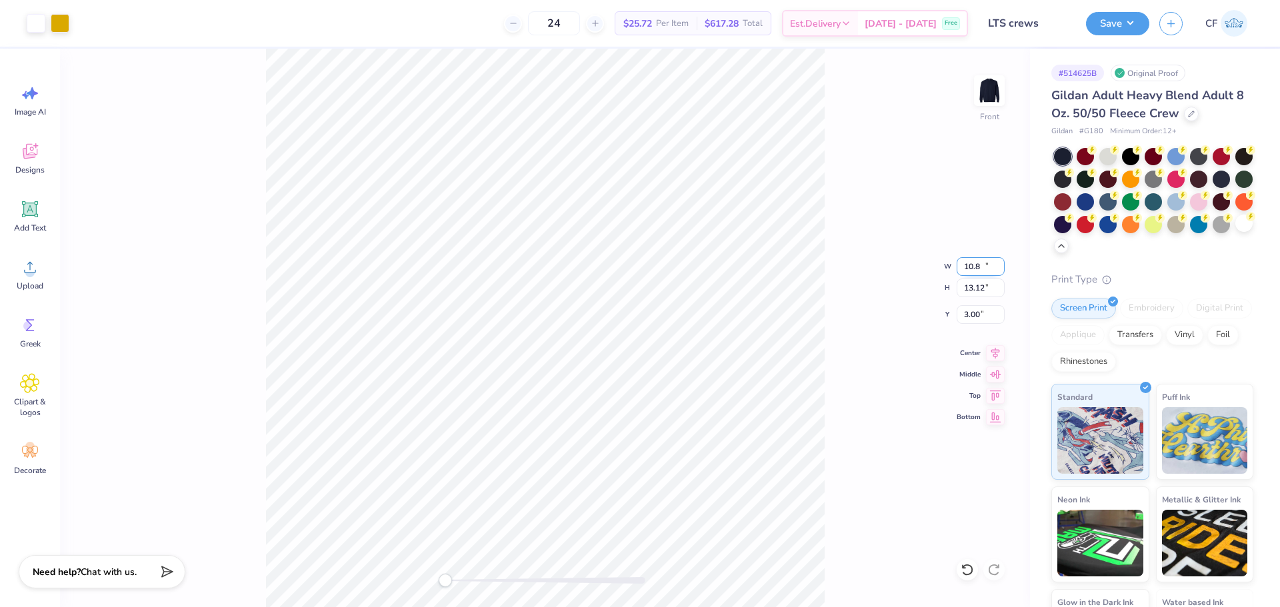
click at [999, 262] on input "10.8" at bounding box center [981, 266] width 48 height 19
click at [999, 262] on input "10.81" at bounding box center [981, 266] width 48 height 19
click at [999, 262] on input "10.82" at bounding box center [981, 266] width 48 height 19
click at [999, 262] on input "10.83" at bounding box center [981, 266] width 48 height 19
click at [999, 262] on input "10.84" at bounding box center [981, 266] width 48 height 19
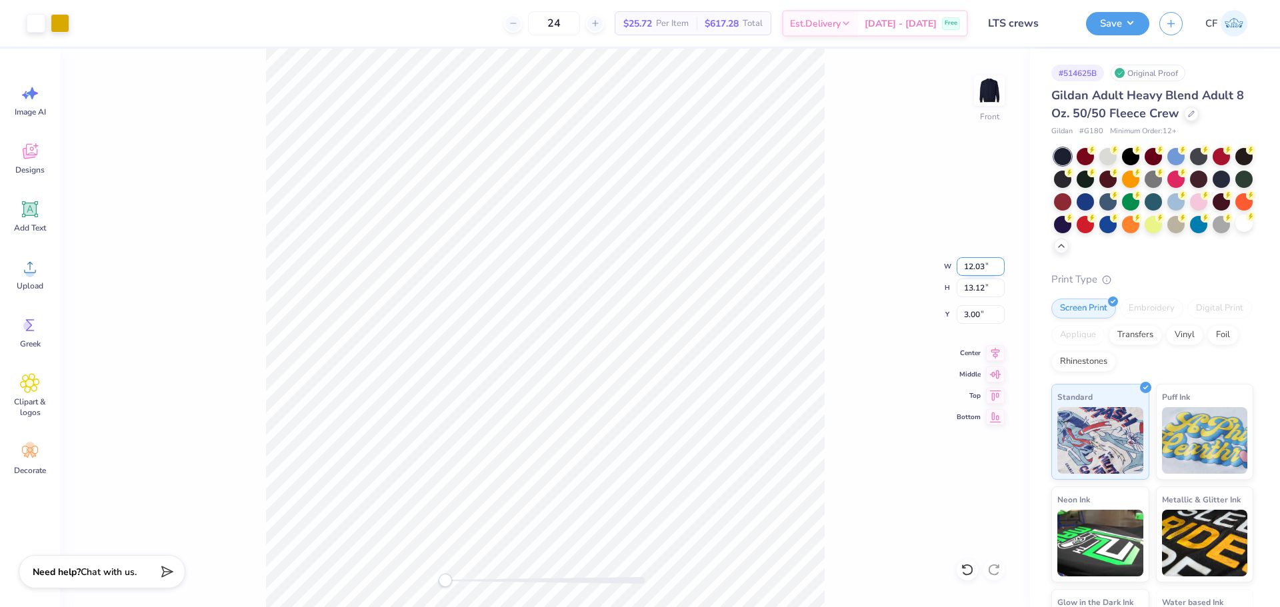
click at [999, 262] on input "12.03" at bounding box center [981, 266] width 48 height 19
click at [997, 268] on input "12.02" at bounding box center [981, 266] width 48 height 19
click at [997, 268] on input "12.01" at bounding box center [981, 266] width 48 height 19
type input "12"
click at [997, 268] on input "12" at bounding box center [981, 266] width 48 height 19
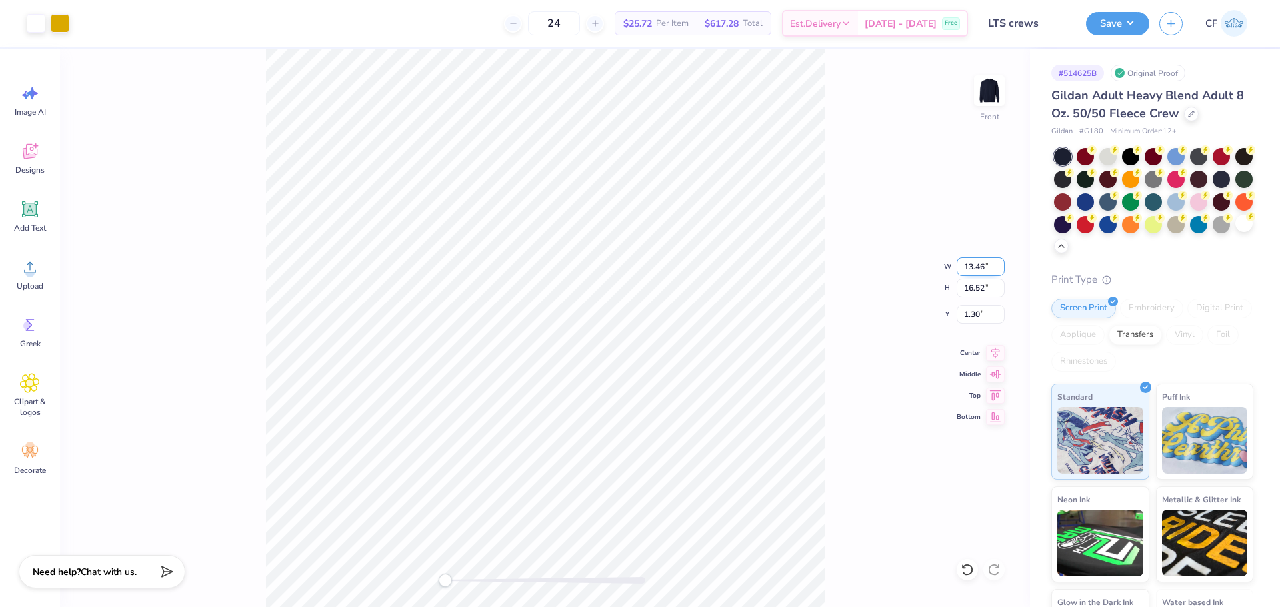
click at [985, 267] on input "13.46" at bounding box center [981, 266] width 48 height 19
type input "12"
click at [981, 315] on input "4.70" at bounding box center [981, 314] width 48 height 19
type input "3"
click at [977, 317] on input "2.20" at bounding box center [981, 314] width 48 height 19
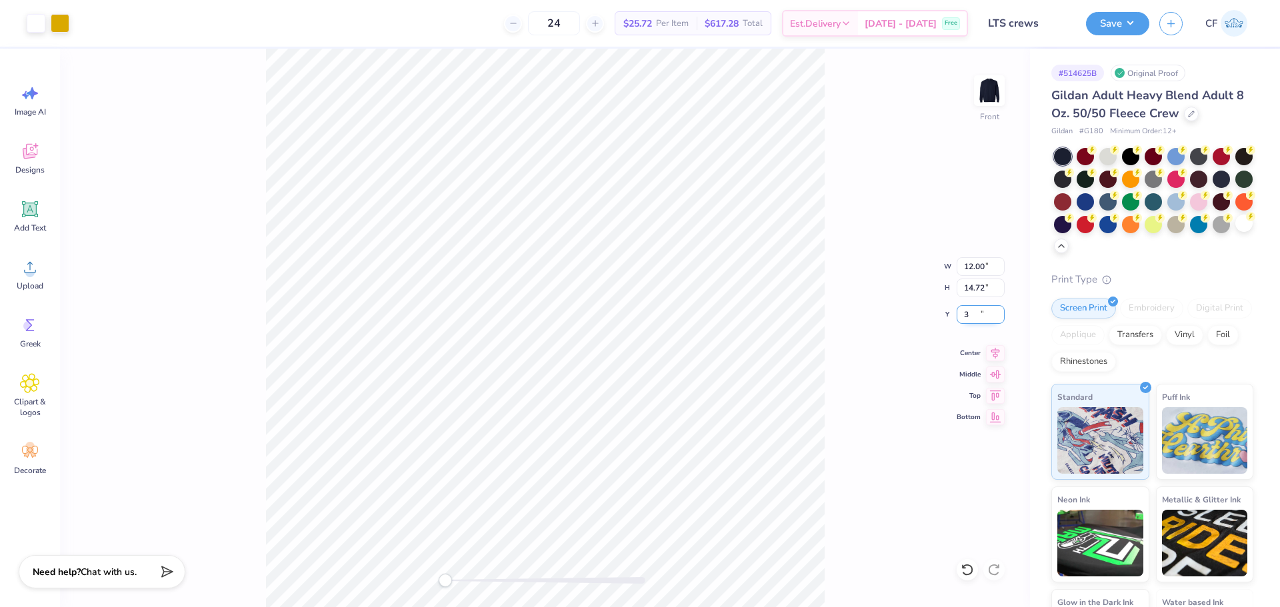
type input "3"
click at [856, 321] on div "Front W 12.00 12.00 " H 14.72 14.72 " Y 3 3 " Center Middle Top Bottom" at bounding box center [545, 328] width 970 height 559
click at [998, 97] on img at bounding box center [989, 90] width 53 height 53
click at [29, 271] on circle at bounding box center [29, 272] width 9 height 9
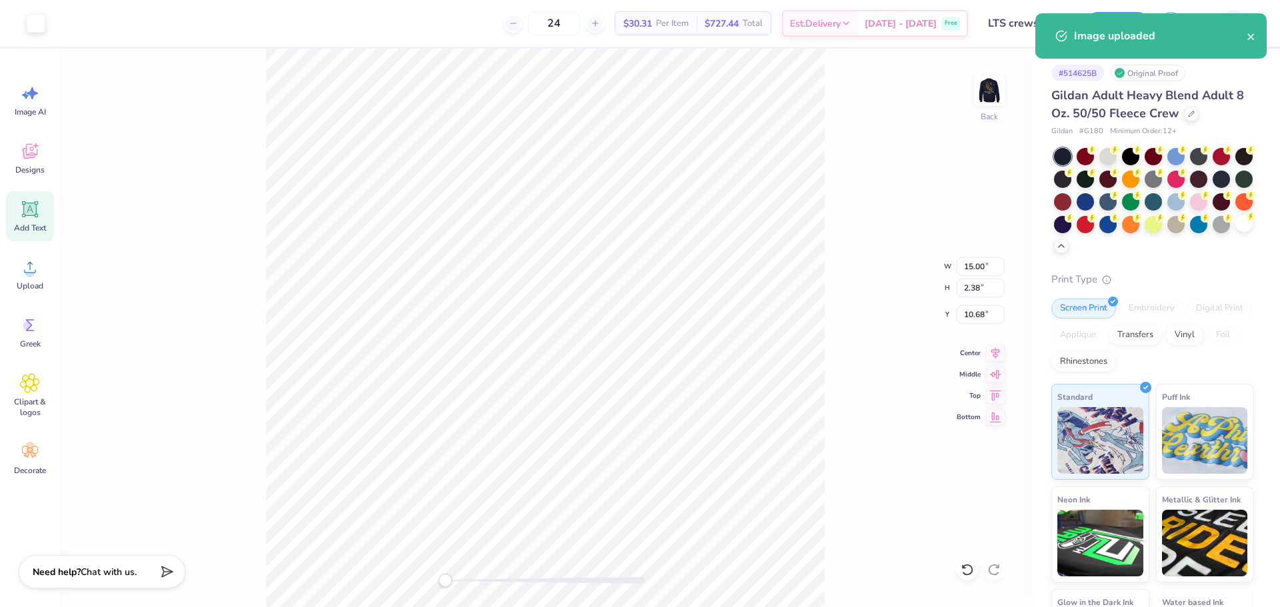
click at [24, 218] on icon at bounding box center [30, 209] width 20 height 20
type input "5.89"
type input "1.71"
type input "11.02"
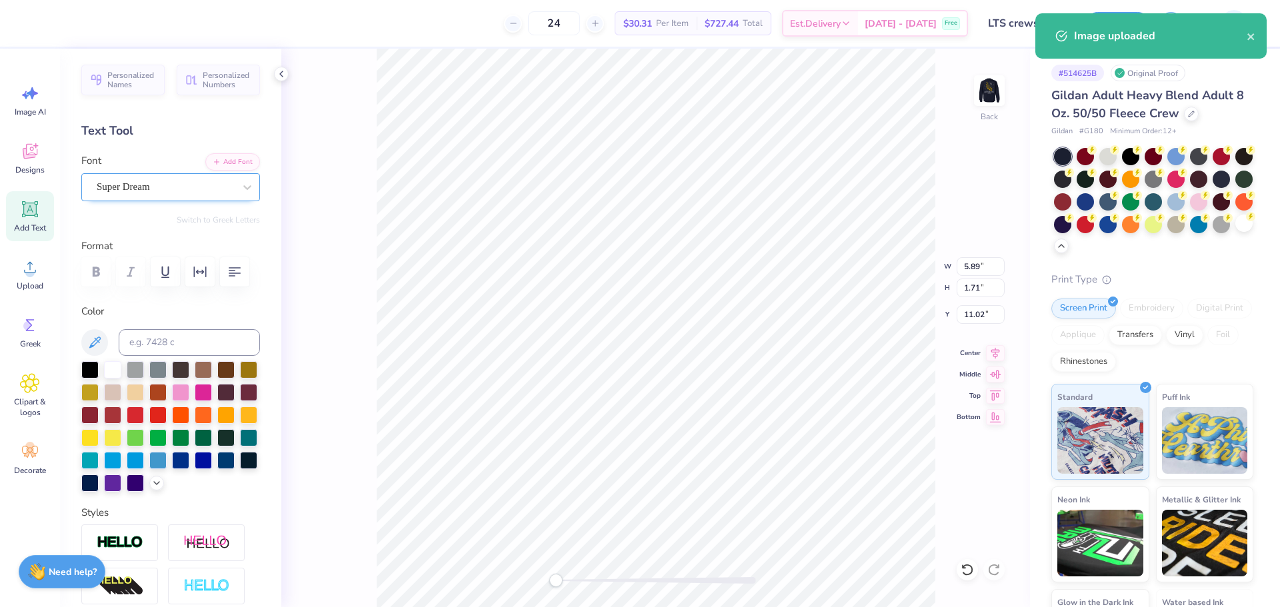
click at [207, 195] on div at bounding box center [165, 187] width 137 height 18
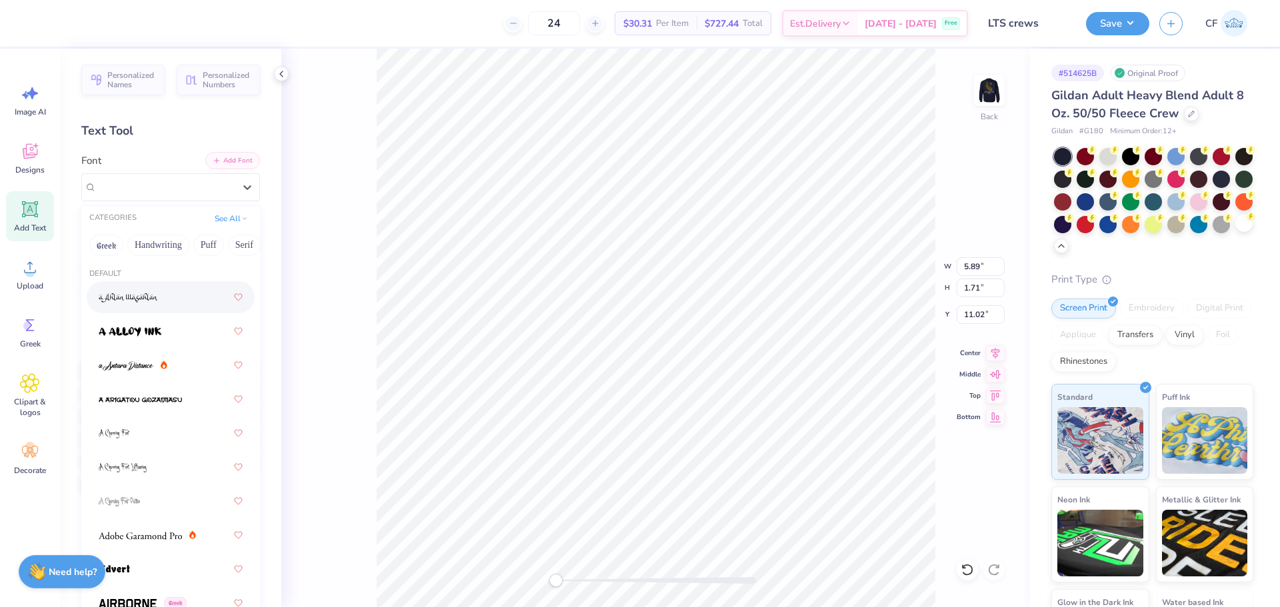
click at [213, 161] on icon "button" at bounding box center [217, 161] width 8 height 8
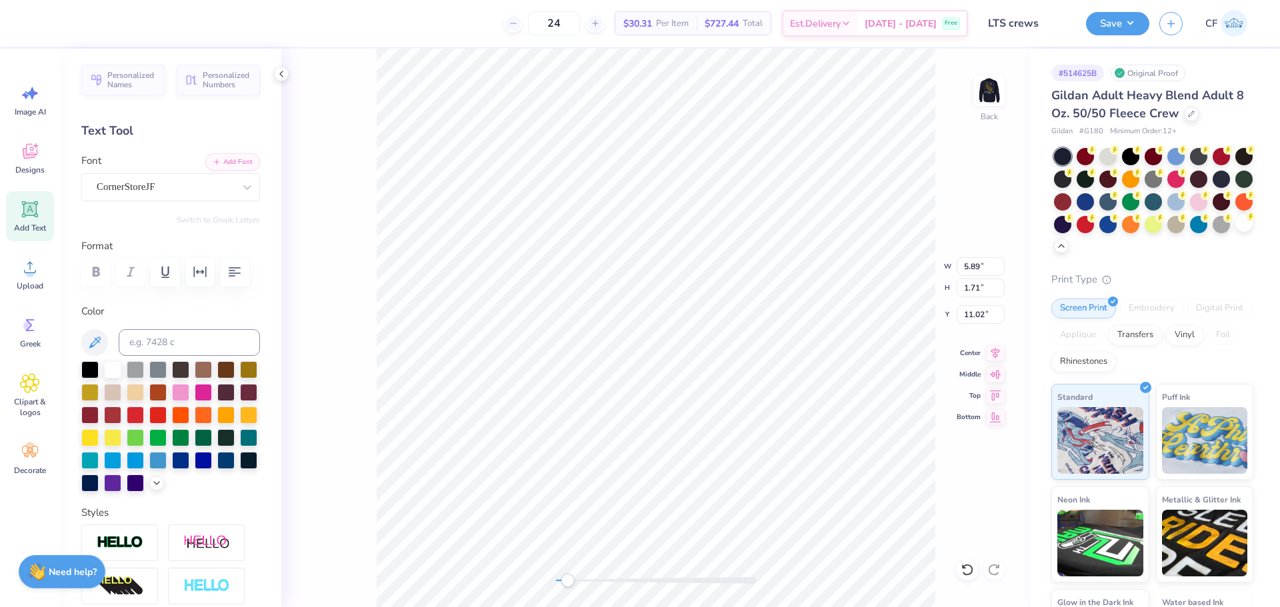
drag, startPoint x: 559, startPoint y: 585, endPoint x: 568, endPoint y: 586, distance: 9.4
click at [568, 586] on div "Accessibility label" at bounding box center [567, 580] width 13 height 13
type textarea "Phi Sigma Rho"
click at [559, 578] on div "Accessibility label" at bounding box center [563, 580] width 13 height 13
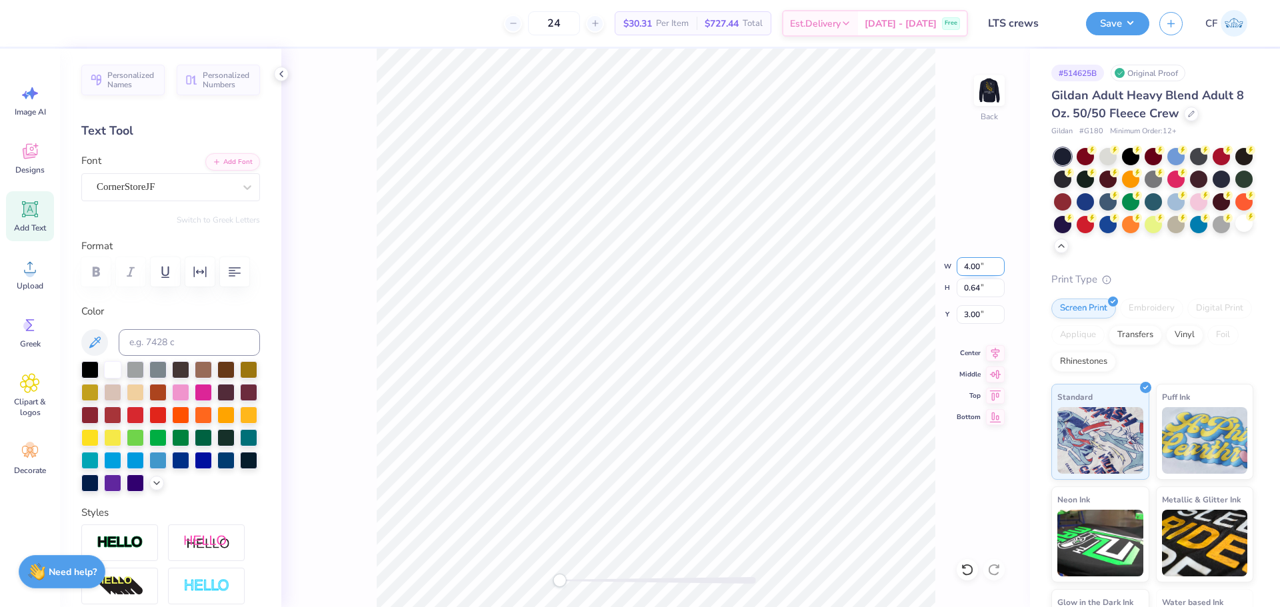
click at [979, 265] on input "4.00" at bounding box center [981, 266] width 48 height 19
type input "3"
drag, startPoint x: 560, startPoint y: 581, endPoint x: 596, endPoint y: 579, distance: 36.1
click at [589, 587] on div "Accessibility label" at bounding box center [585, 580] width 13 height 13
drag, startPoint x: 595, startPoint y: 581, endPoint x: 684, endPoint y: 583, distance: 89.4
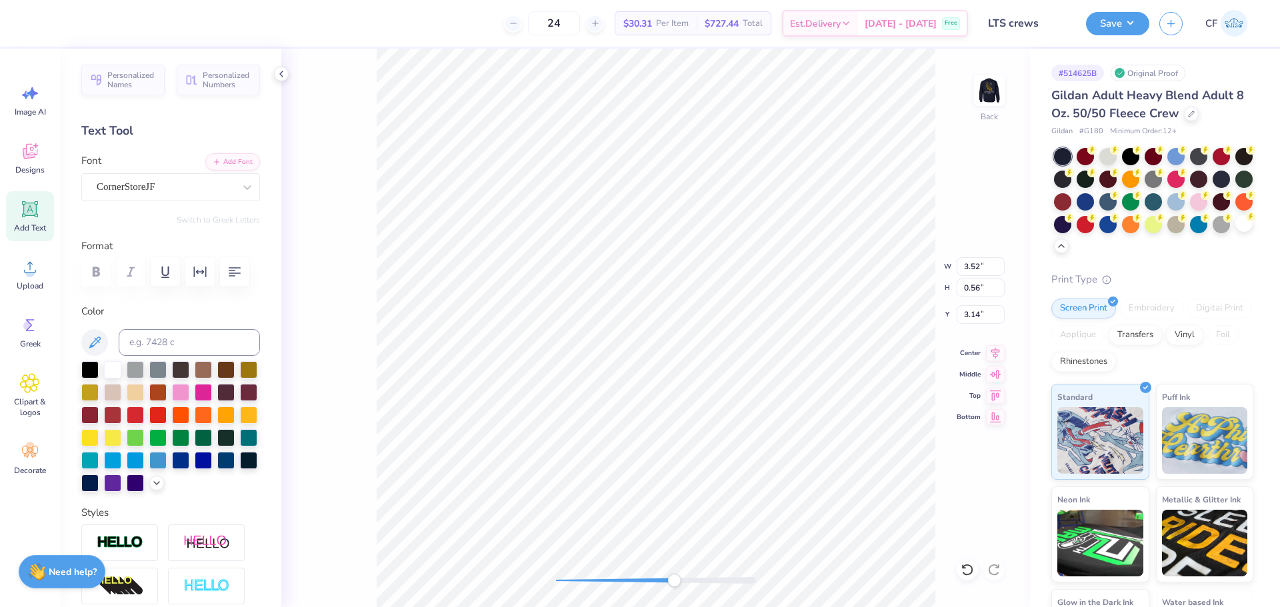
click at [681, 583] on div "Accessibility label" at bounding box center [673, 580] width 13 height 13
click at [549, 549] on div "Back" at bounding box center [655, 328] width 749 height 559
type input "15.00"
type input "2.38"
type input "10.68"
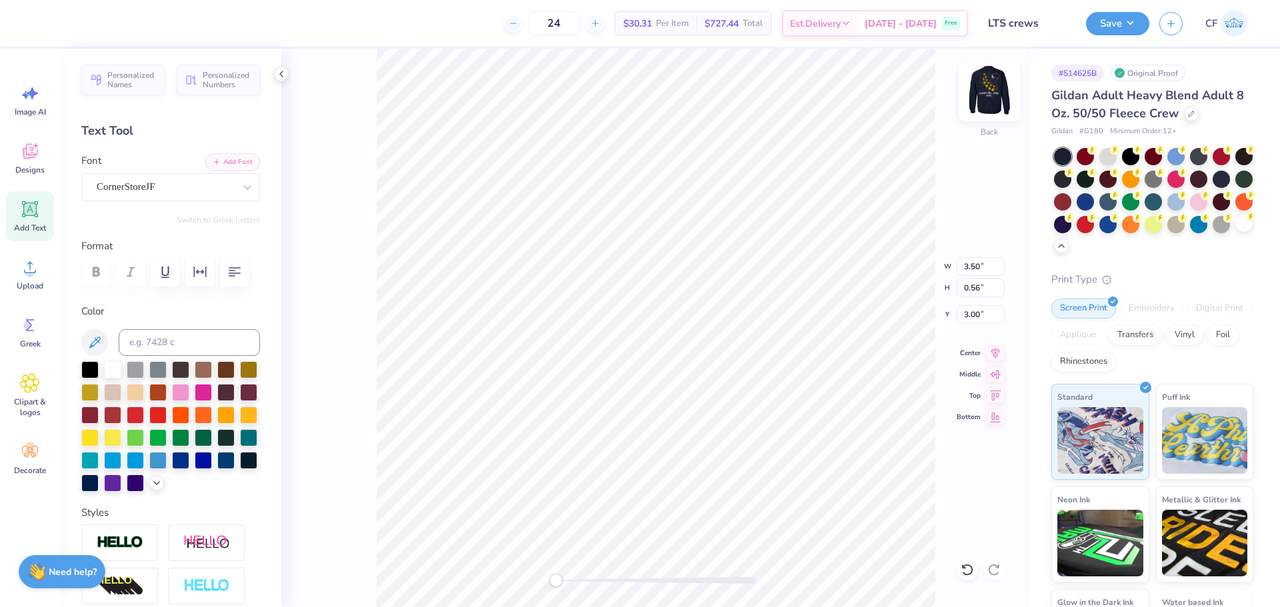
click at [999, 87] on img at bounding box center [989, 90] width 53 height 53
type input "5.32"
drag, startPoint x: 557, startPoint y: 583, endPoint x: 569, endPoint y: 583, distance: 11.4
click at [569, 583] on div "Accessibility label" at bounding box center [568, 580] width 13 height 13
click at [826, 463] on li "Group" at bounding box center [837, 461] width 105 height 26
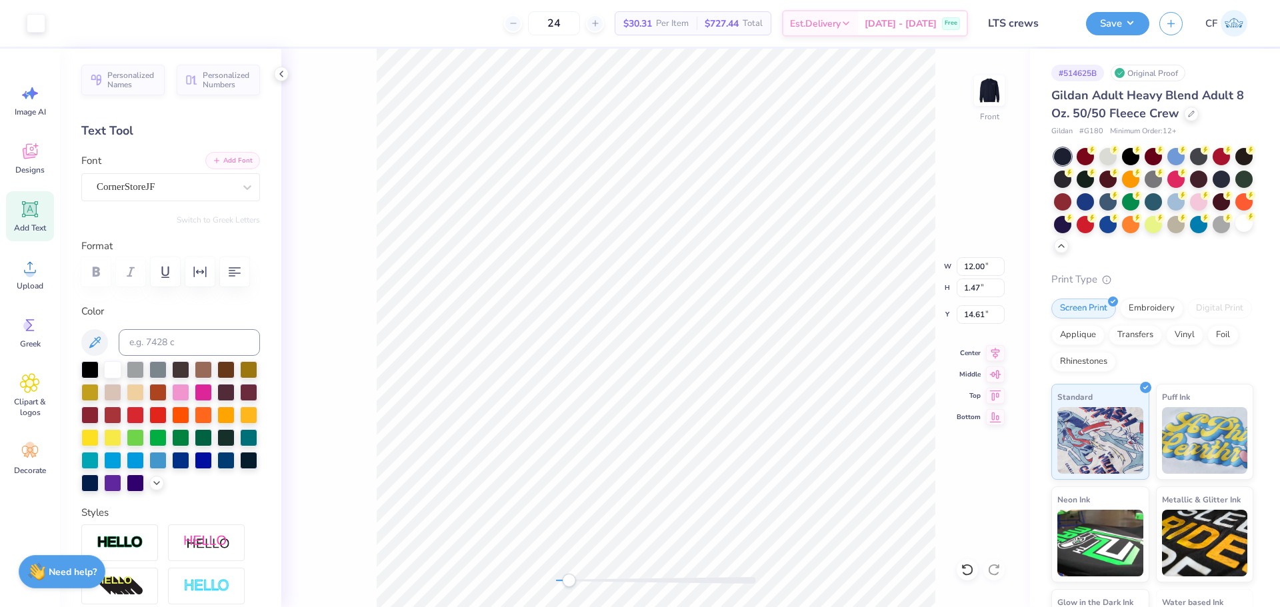
click at [235, 163] on button "Add Font" at bounding box center [232, 160] width 55 height 17
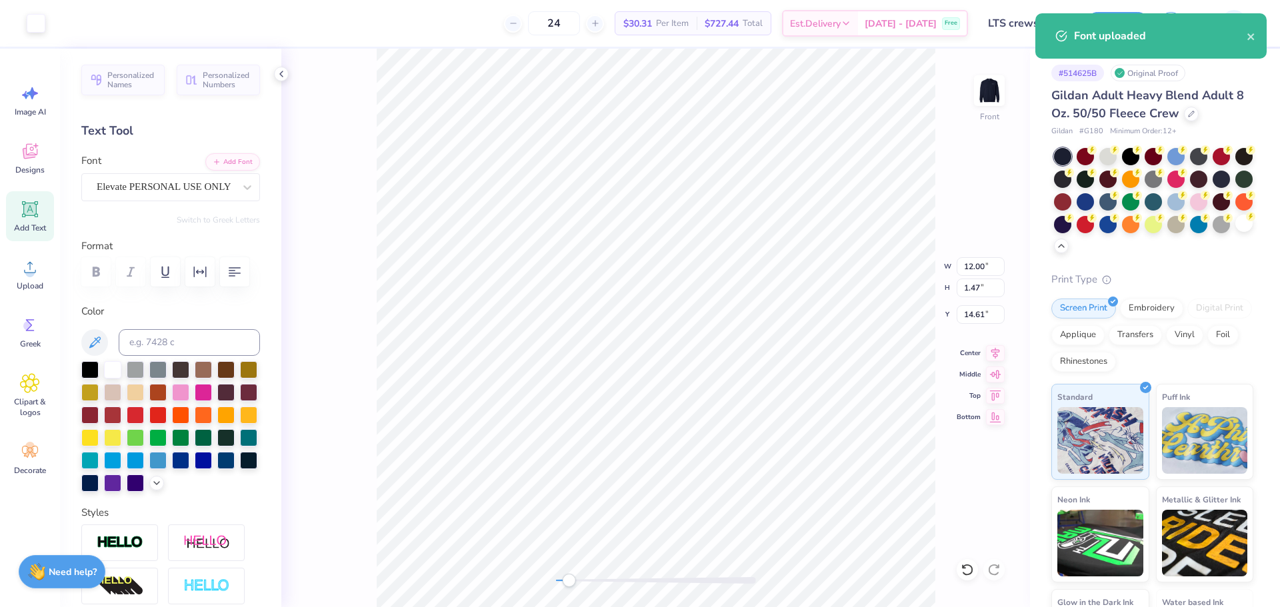
drag, startPoint x: 33, startPoint y: 221, endPoint x: 44, endPoint y: 221, distance: 11.3
click at [32, 221] on div "Add Text" at bounding box center [30, 216] width 48 height 50
type input "5.91"
type input "1.71"
type input "12.39"
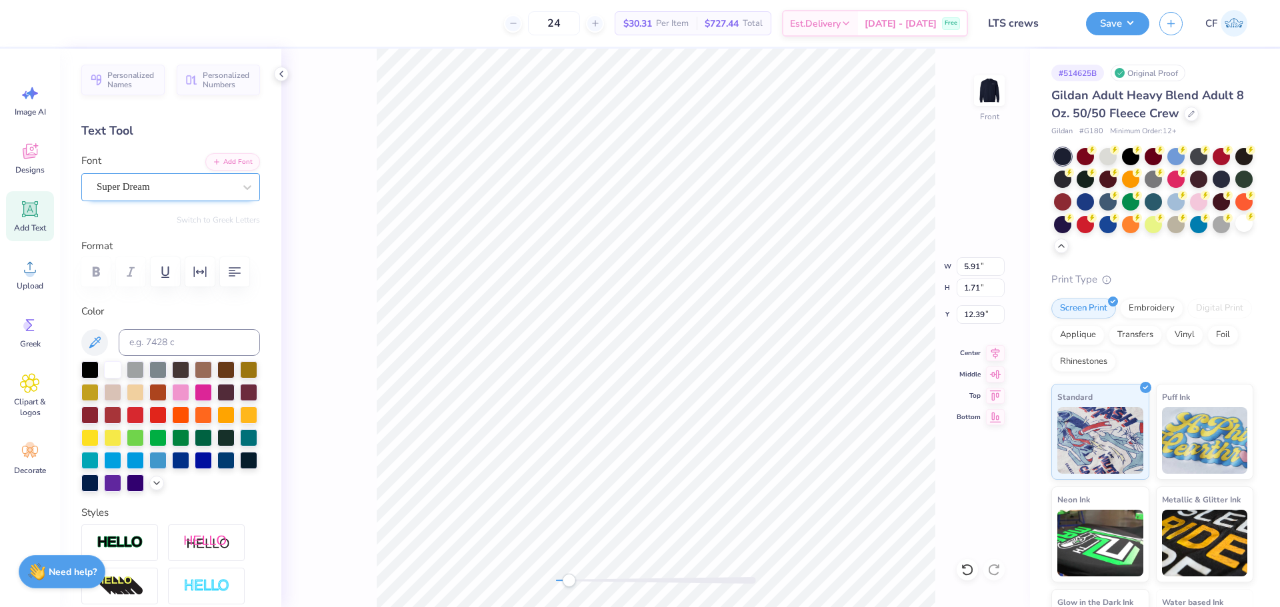
click at [207, 197] on div "Super Dream" at bounding box center [165, 187] width 140 height 21
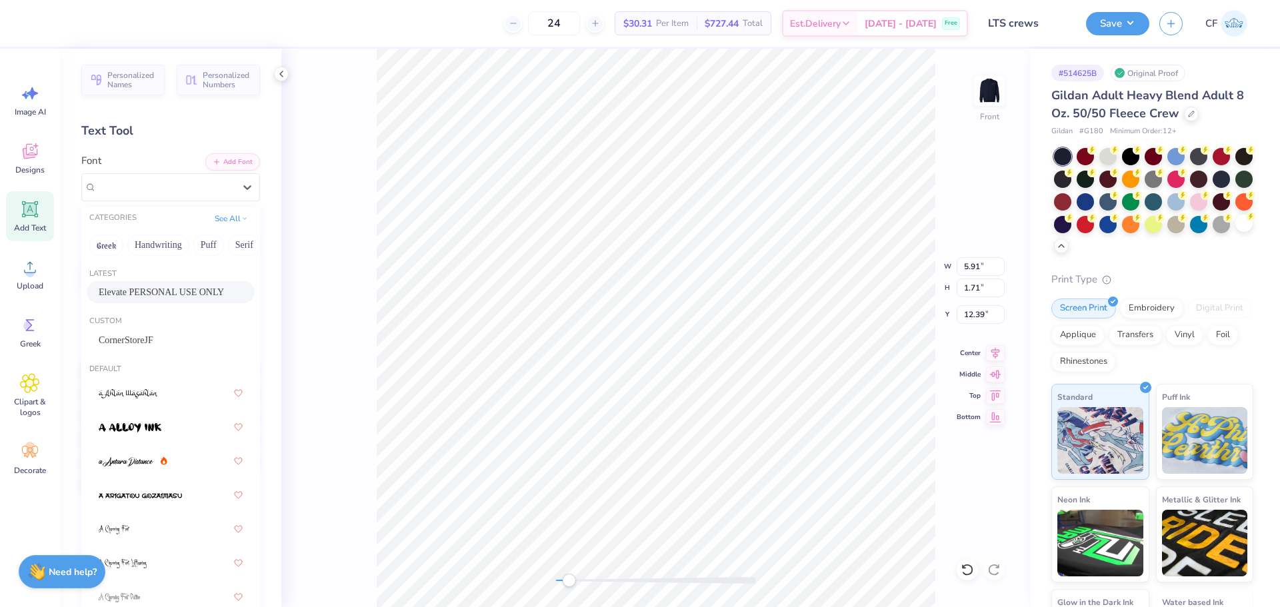
click at [178, 295] on span "Elevate PERSONAL USE ONLY" at bounding box center [161, 292] width 125 height 14
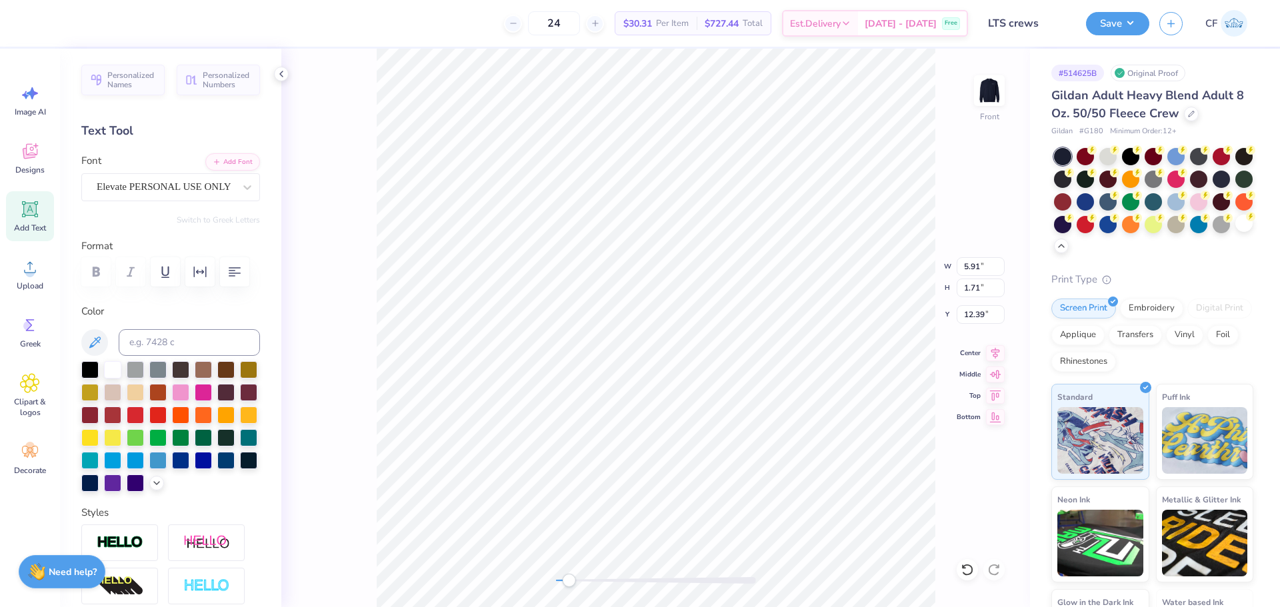
type textarea "Light the Sky"
type input "12.00"
type input "1.47"
type input "14.61"
type input "7.29"
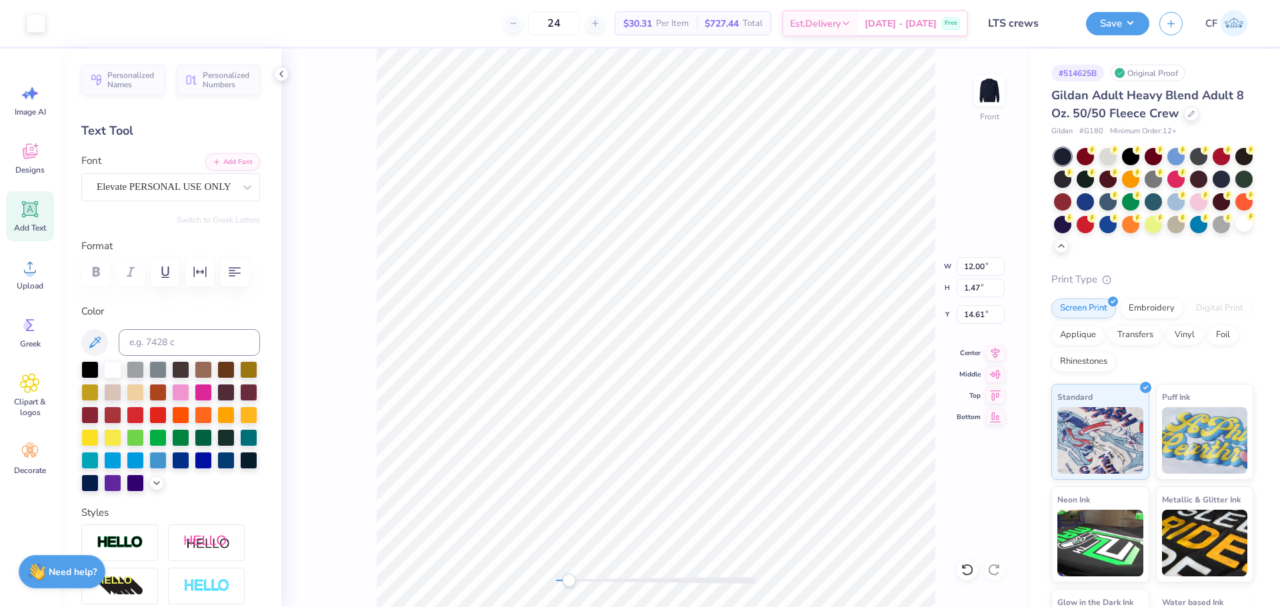
type input "0.90"
type input "19.28"
click at [981, 267] on input "7.29" at bounding box center [981, 266] width 48 height 19
type input "12"
drag, startPoint x: 573, startPoint y: 577, endPoint x: 589, endPoint y: 579, distance: 15.6
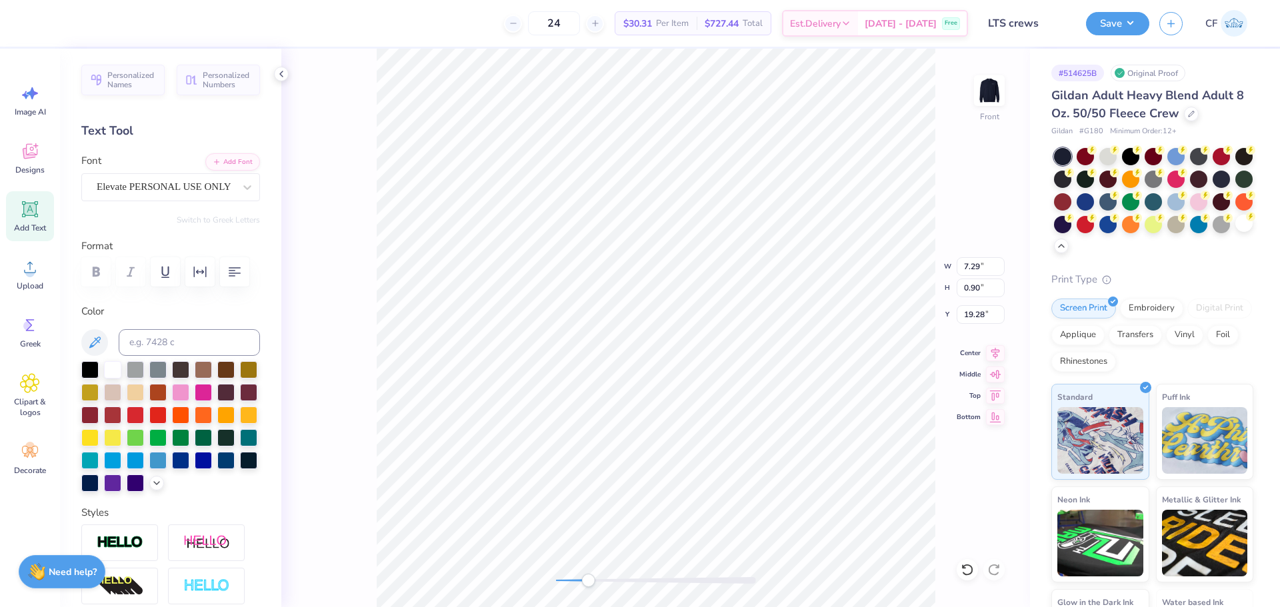
click at [589, 579] on div "Accessibility label" at bounding box center [587, 580] width 13 height 13
drag, startPoint x: 581, startPoint y: 580, endPoint x: 574, endPoint y: 581, distance: 6.8
click at [573, 583] on div "Accessibility label" at bounding box center [578, 580] width 13 height 13
type input "12.00"
type input "1.47"
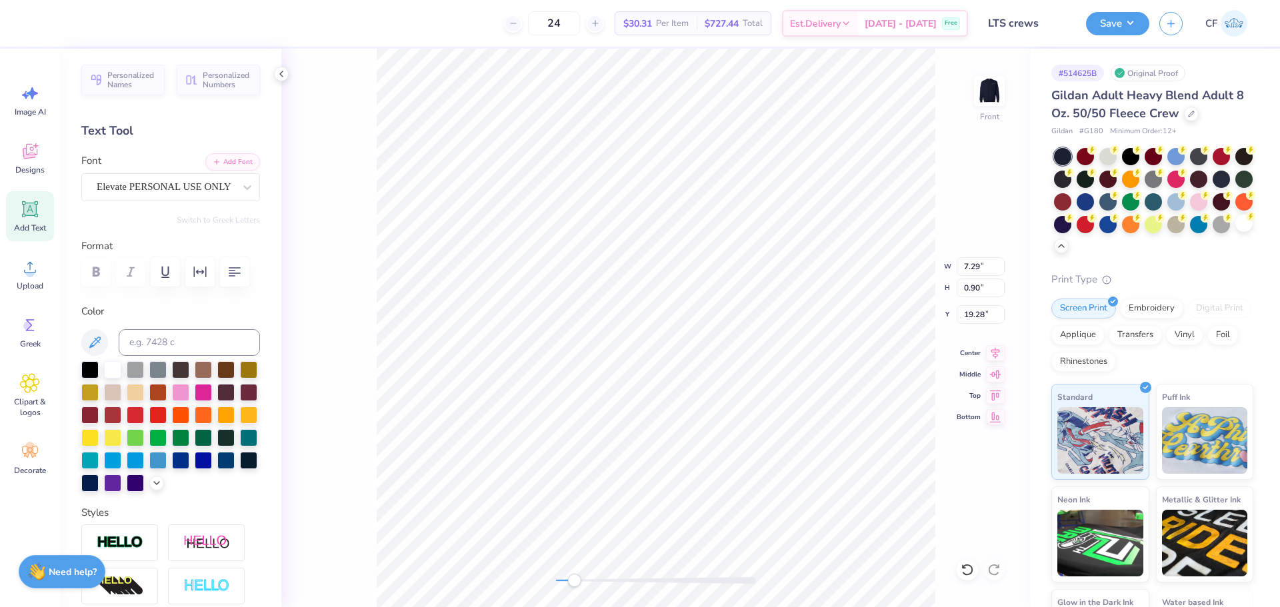
type input "14.61"
click at [522, 570] on div "Front" at bounding box center [655, 328] width 749 height 559
click at [722, 451] on li "Group" at bounding box center [729, 452] width 105 height 26
click at [1125, 28] on button "Save" at bounding box center [1117, 21] width 63 height 23
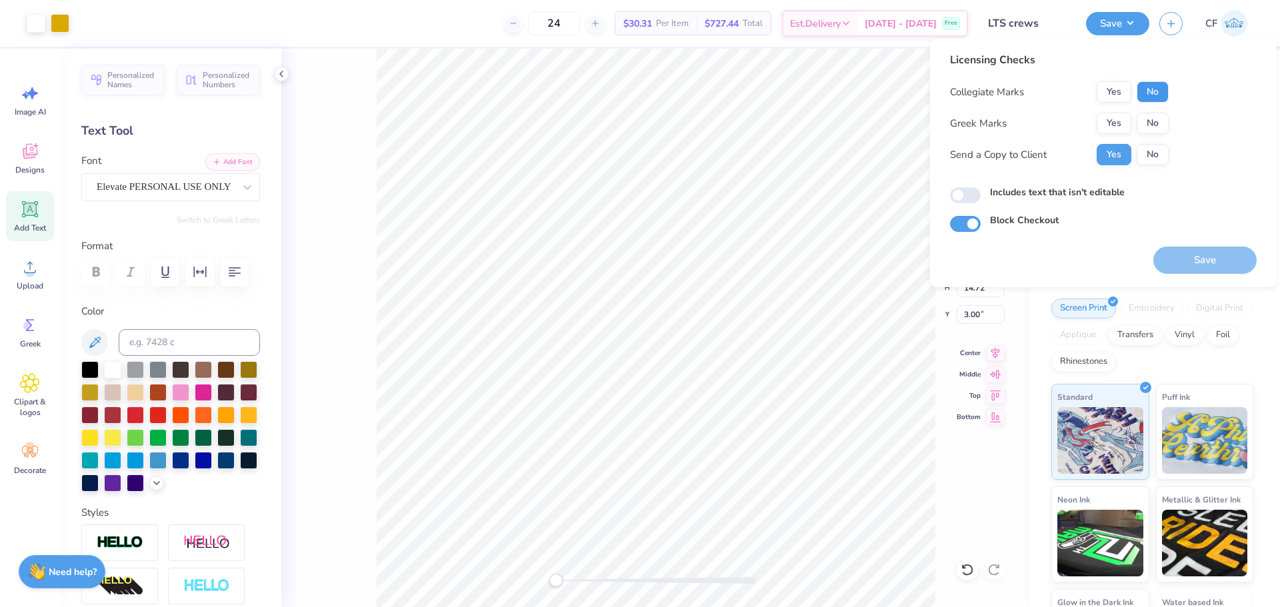
click at [1152, 101] on button "No" at bounding box center [1153, 91] width 32 height 21
click at [1120, 121] on button "Yes" at bounding box center [1114, 123] width 35 height 21
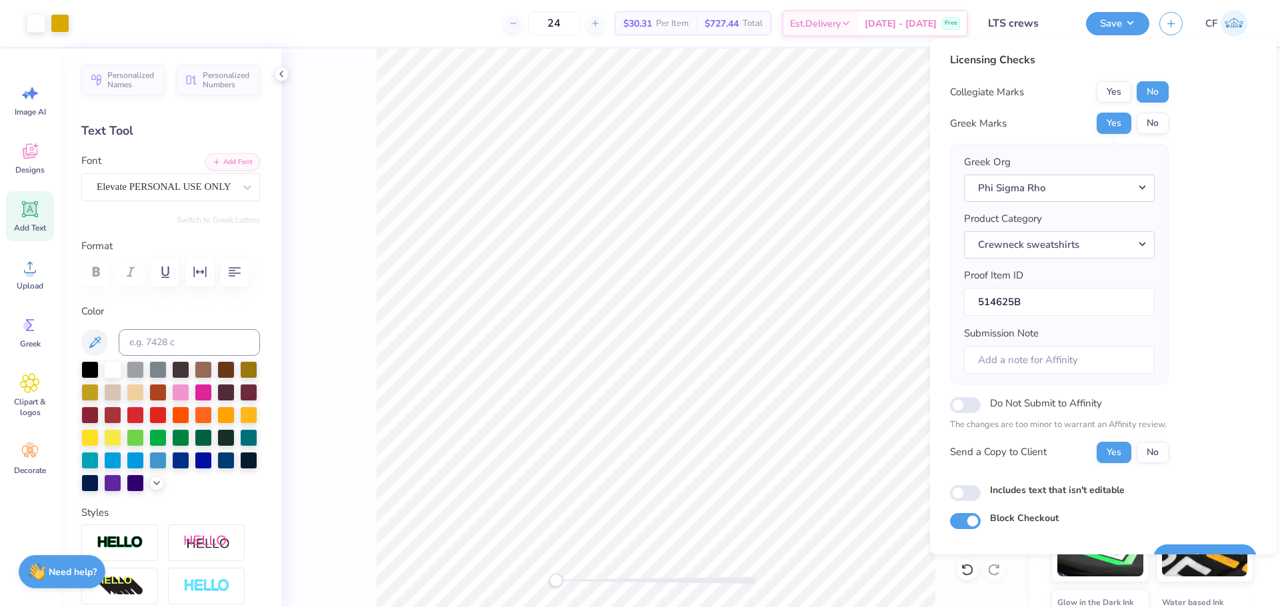
scroll to position [30, 0]
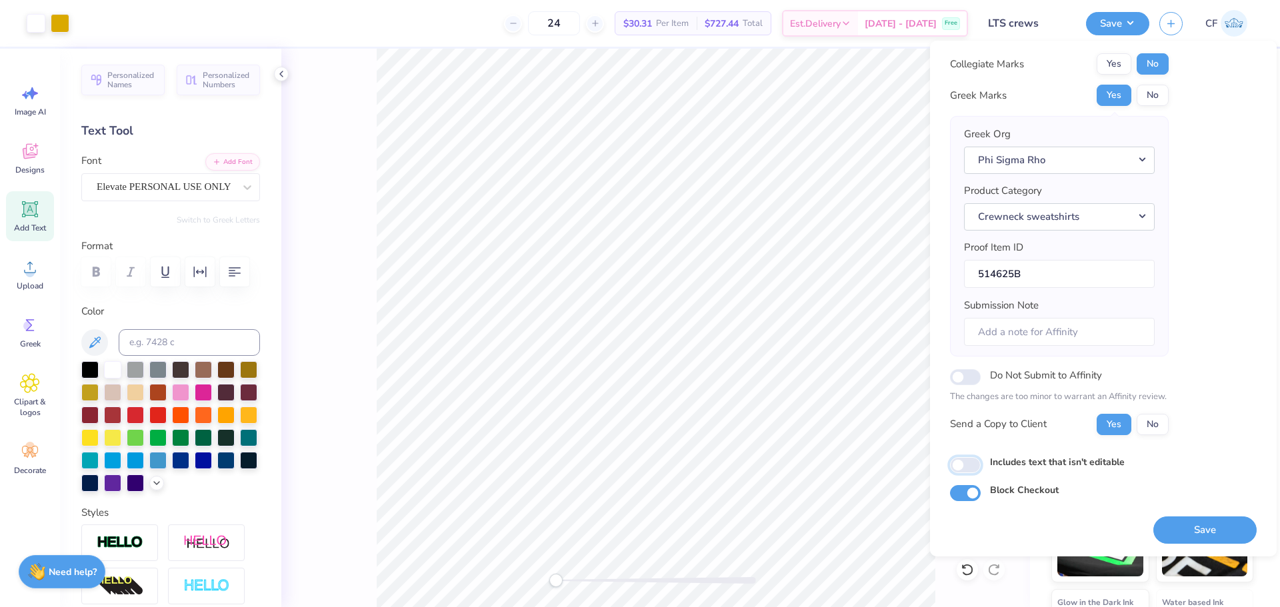
click at [965, 466] on input "Includes text that isn't editable" at bounding box center [965, 465] width 31 height 16
checkbox input "true"
click at [1211, 519] on button "Save" at bounding box center [1204, 530] width 103 height 27
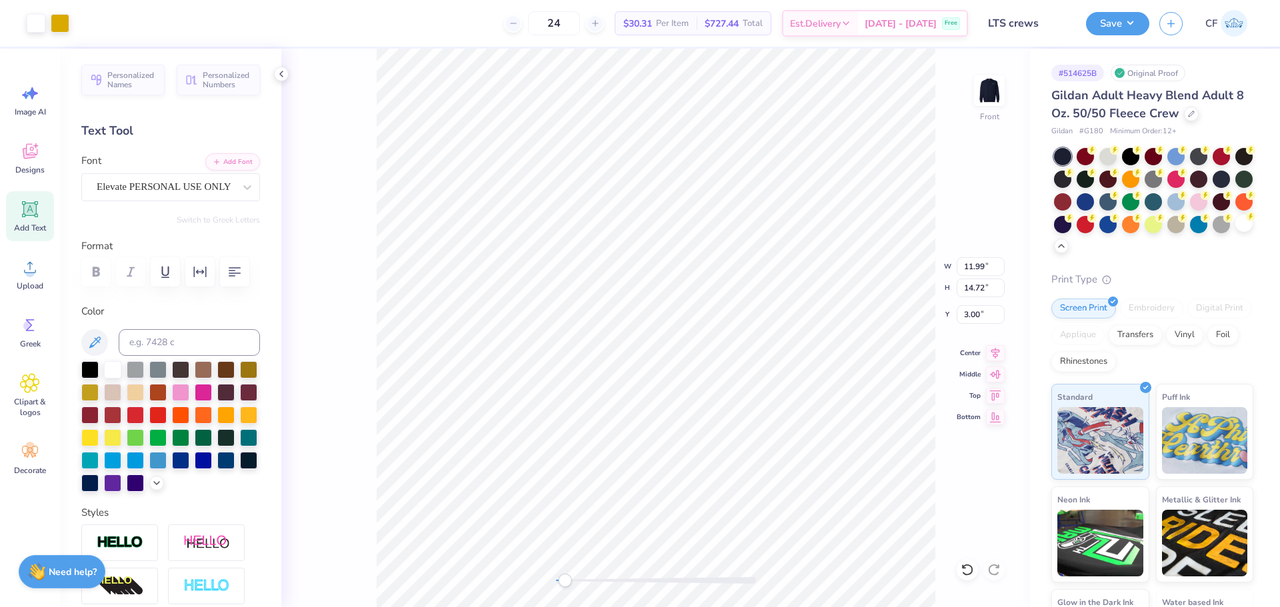
drag, startPoint x: 558, startPoint y: 580, endPoint x: 565, endPoint y: 582, distance: 7.0
click at [565, 582] on div "Accessibility label" at bounding box center [564, 580] width 13 height 13
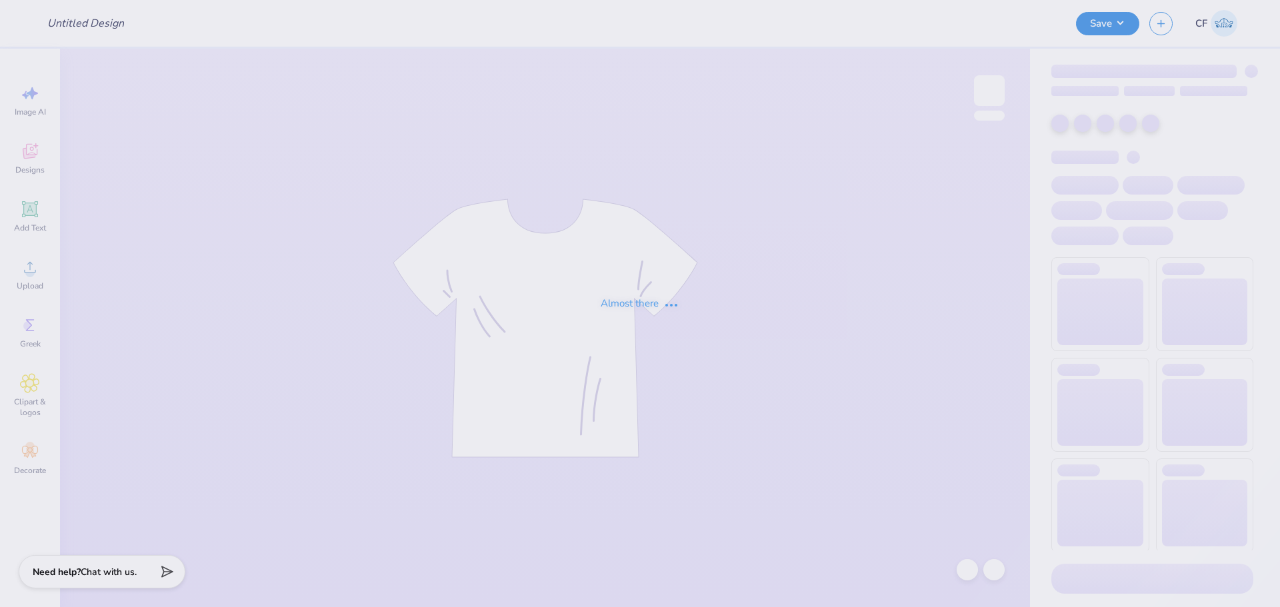
type input "LTS crews"
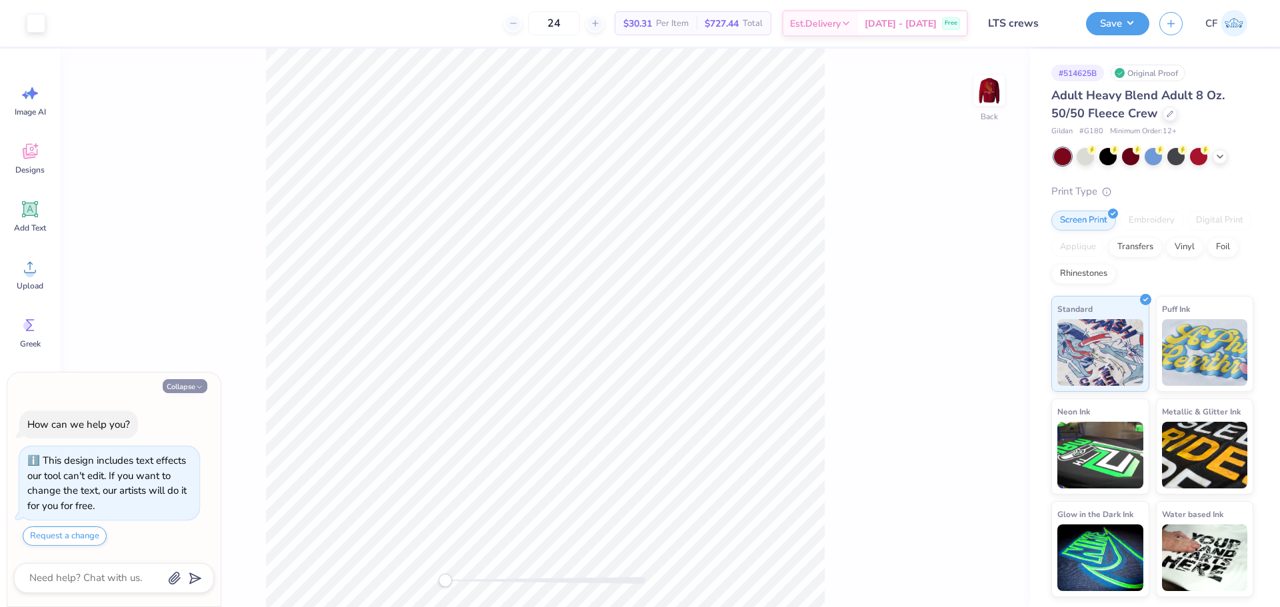
click at [190, 388] on button "Collapse" at bounding box center [185, 386] width 45 height 14
type textarea "x"
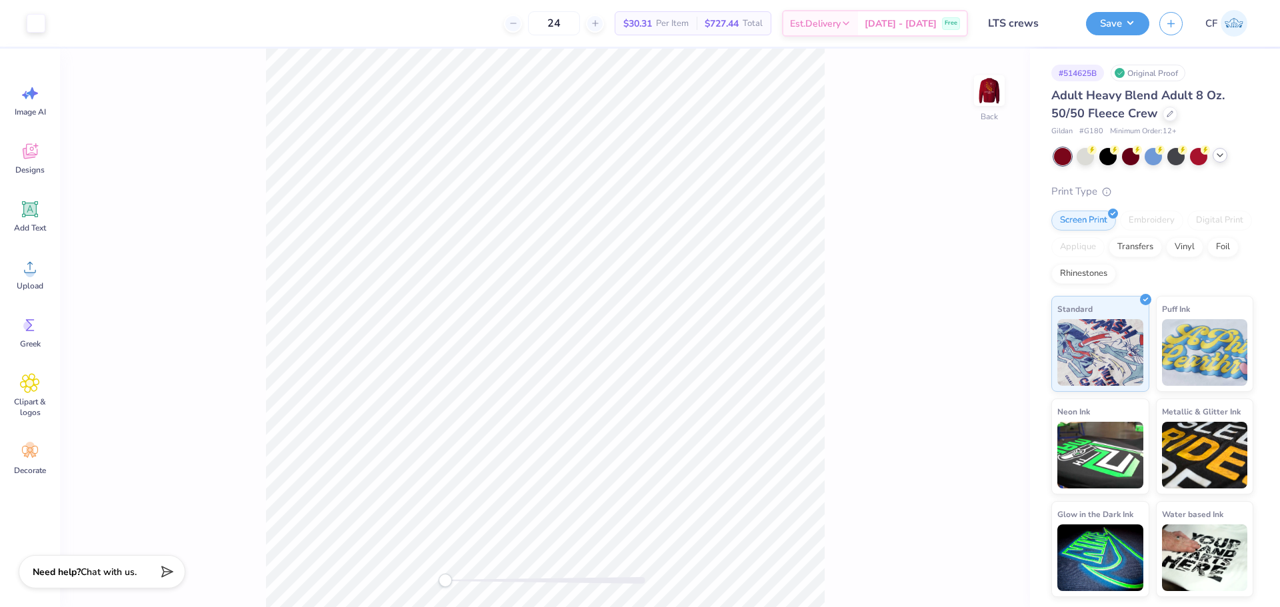
click at [1221, 160] on icon at bounding box center [1220, 155] width 11 height 11
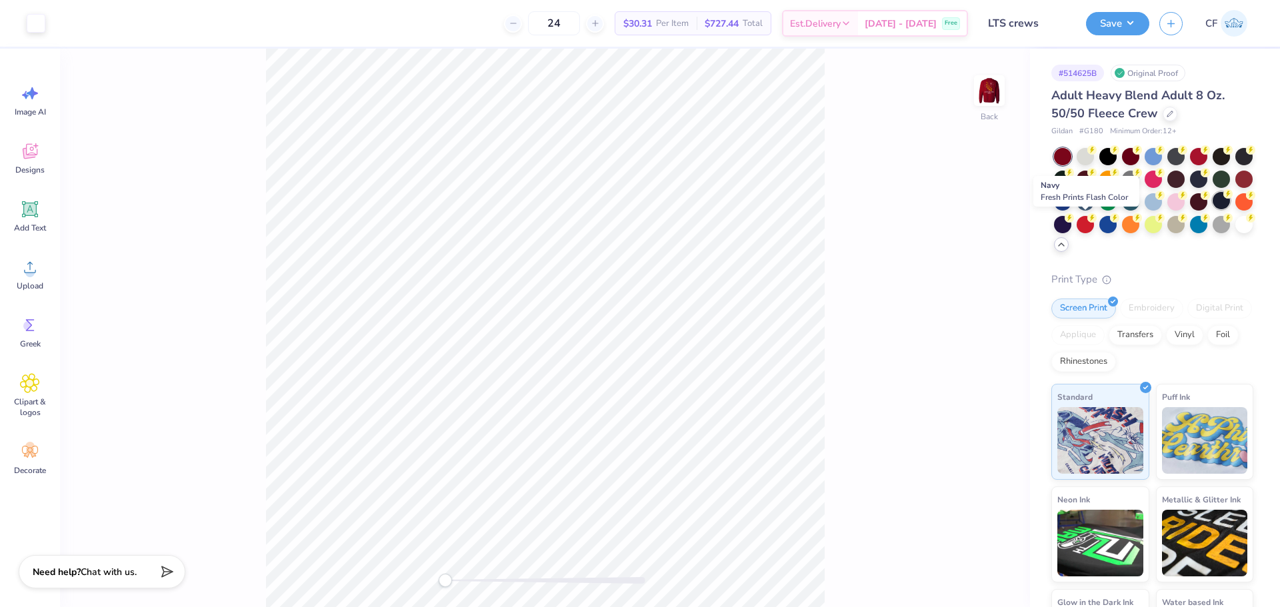
click at [1213, 209] on div at bounding box center [1221, 200] width 17 height 17
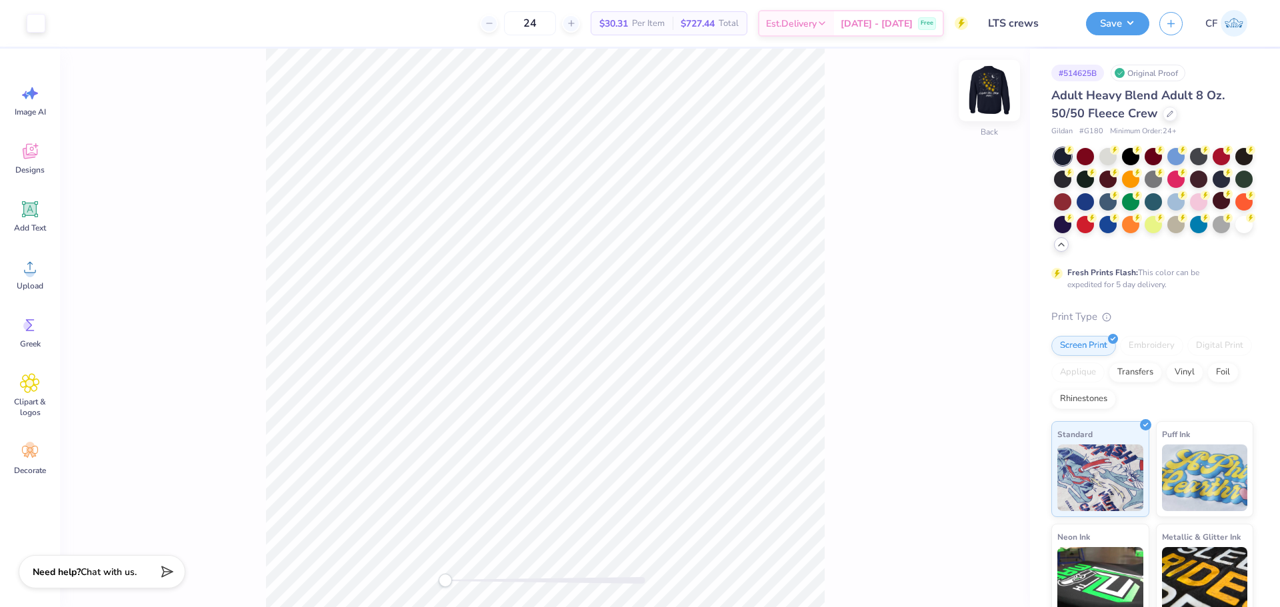
click at [985, 94] on img at bounding box center [989, 90] width 53 height 53
click at [975, 279] on input "11.84" at bounding box center [981, 277] width 48 height 19
type input "12"
click at [979, 315] on input "2.80" at bounding box center [981, 314] width 48 height 19
type input "3"
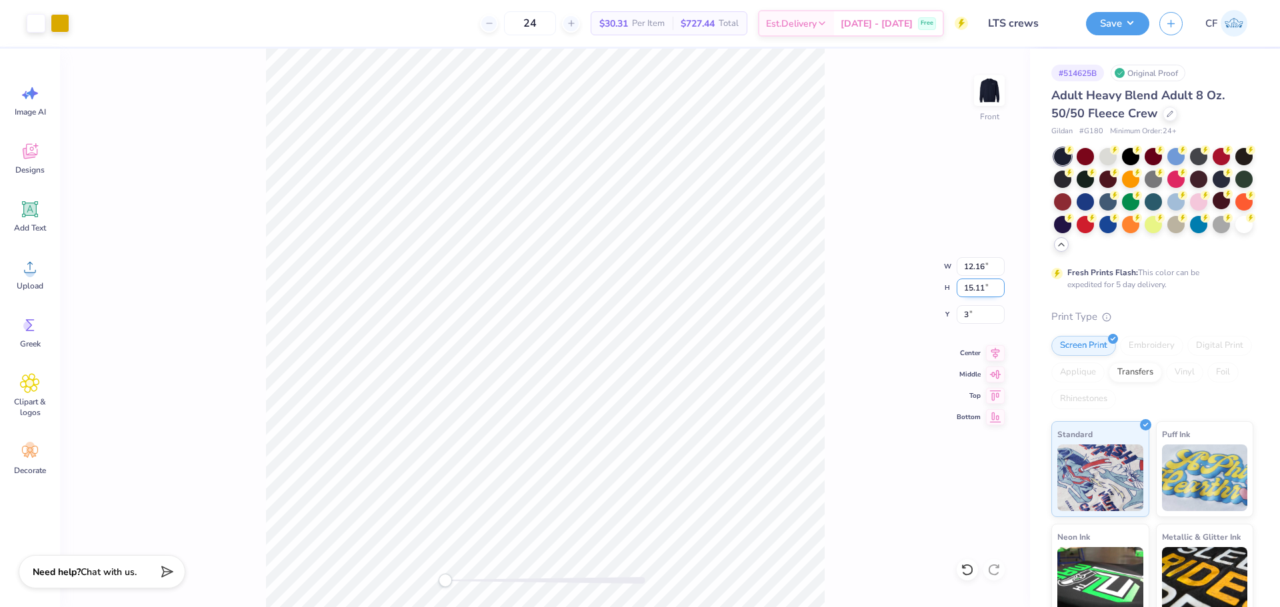
click at [979, 291] on input "15.11" at bounding box center [981, 288] width 48 height 19
type input "15"
click at [981, 268] on input "12.16" at bounding box center [981, 266] width 48 height 19
type input "12"
click at [973, 270] on input "11.66" at bounding box center [981, 266] width 48 height 19
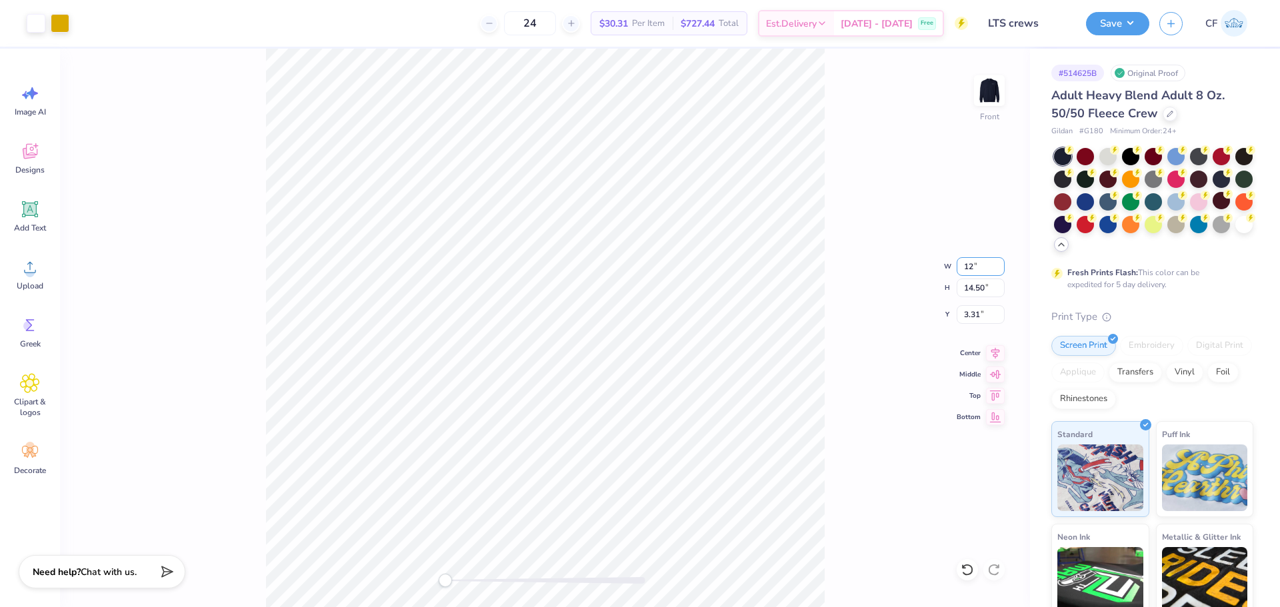
type input "12"
click at [987, 269] on input "12.35" at bounding box center [981, 266] width 48 height 19
type input "12"
click at [983, 86] on img at bounding box center [989, 90] width 53 height 53
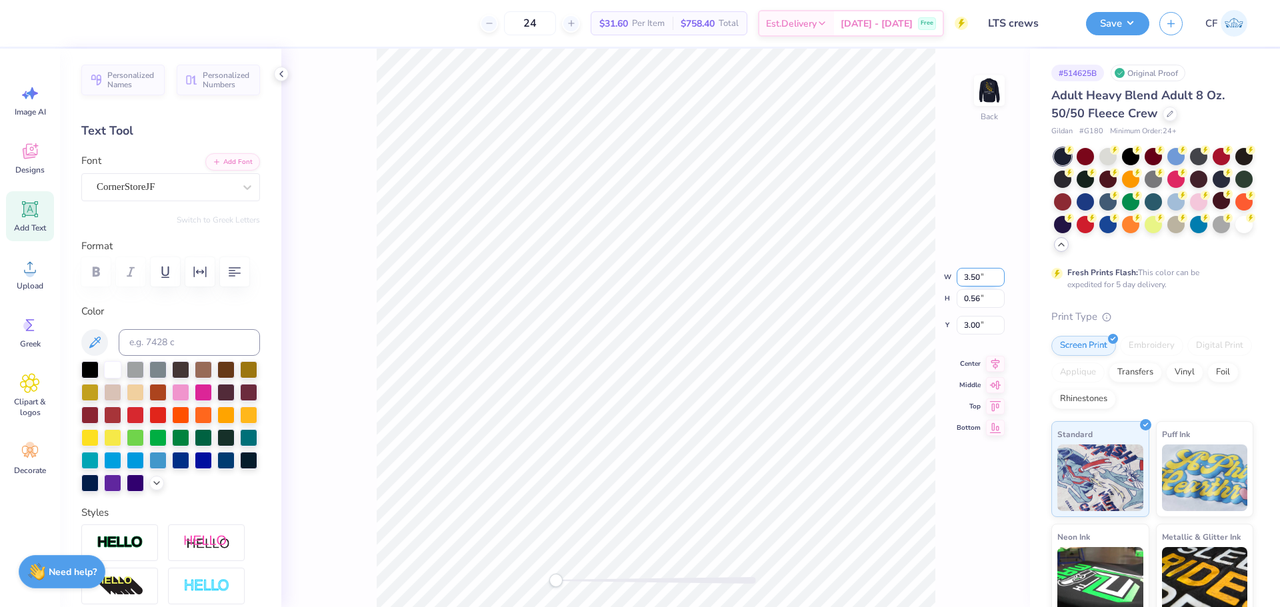
click at [970, 279] on input "3.50" at bounding box center [981, 277] width 48 height 19
type input "3.5"
click at [972, 285] on input "0.56" at bounding box center [981, 288] width 48 height 19
click at [970, 268] on input "3.50" at bounding box center [981, 266] width 48 height 19
type input "3"
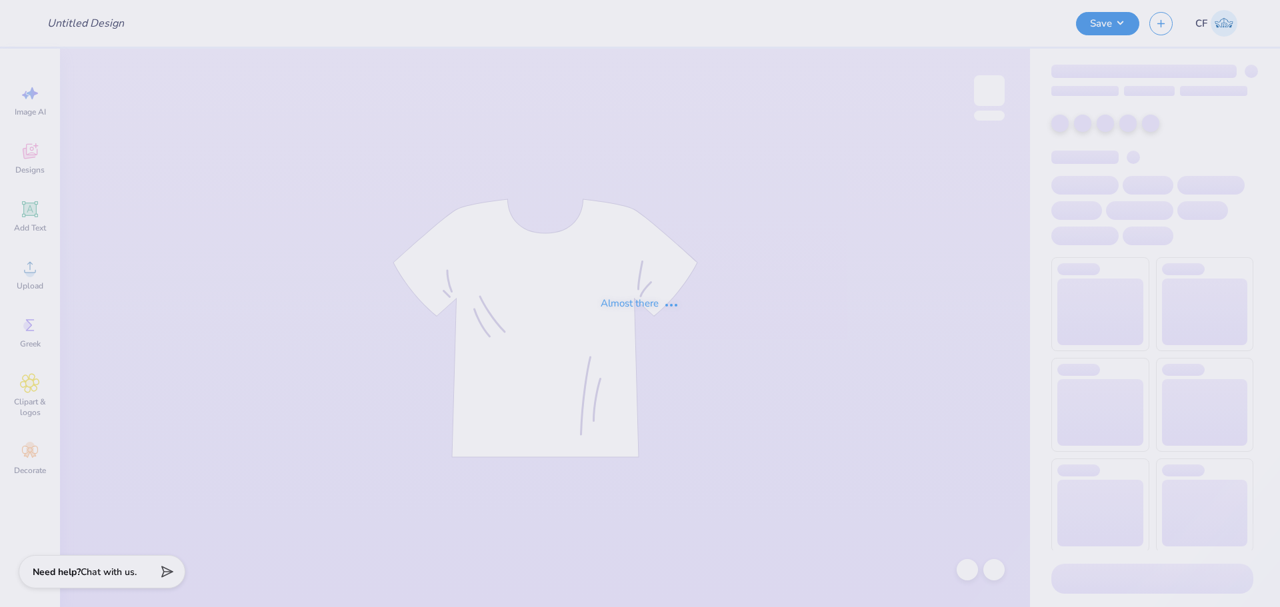
type input "ADPI Dads Weekend"
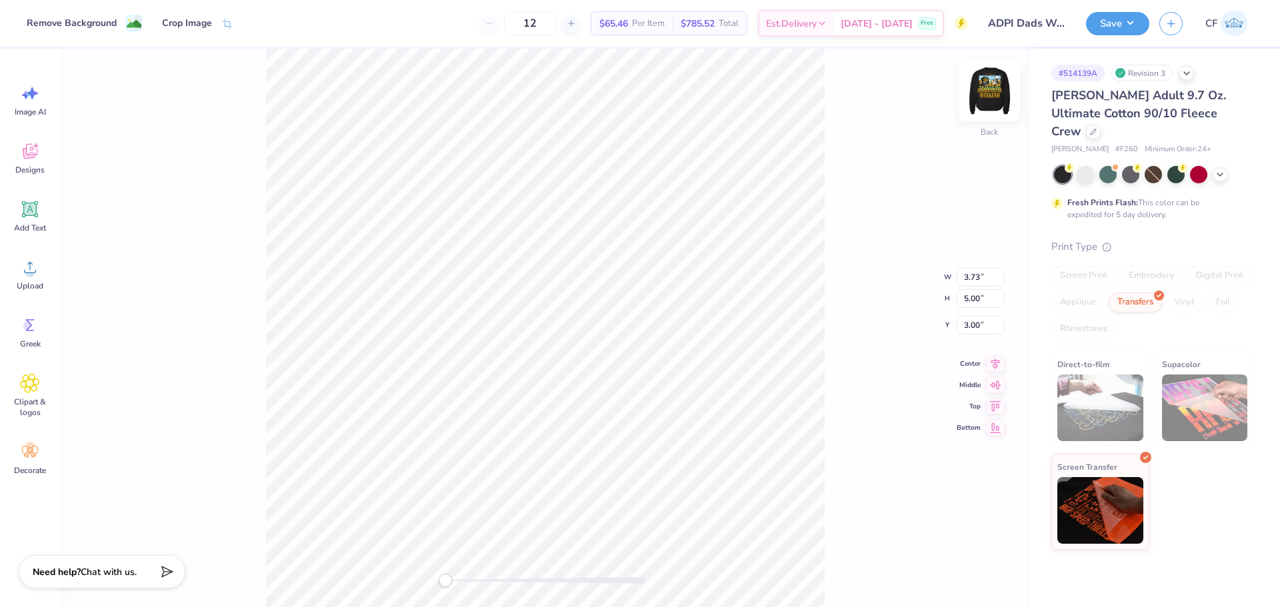
click at [983, 93] on img at bounding box center [989, 90] width 53 height 53
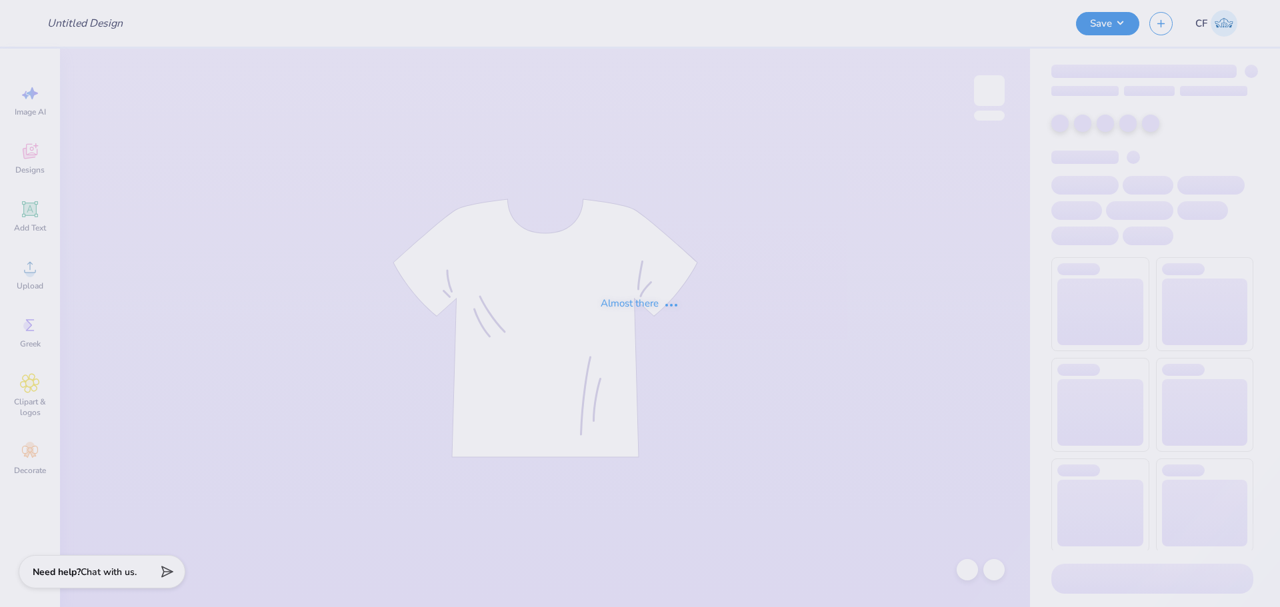
type input "ADPI Dads Weekend"
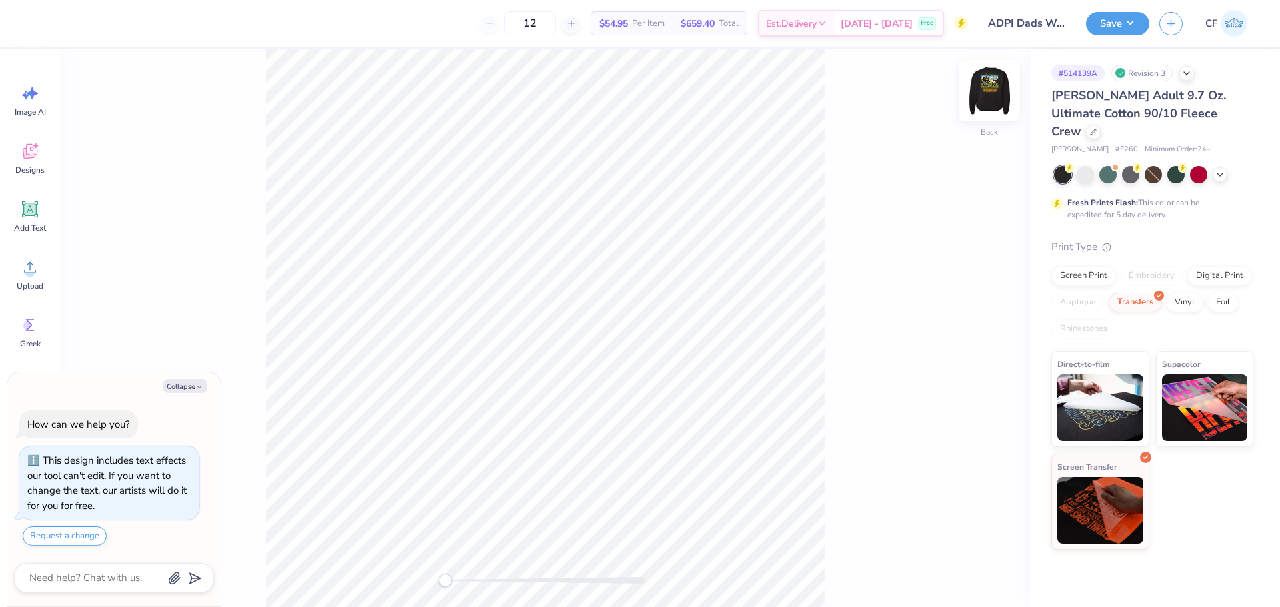
click at [991, 88] on img at bounding box center [989, 90] width 53 height 53
drag, startPoint x: 449, startPoint y: 581, endPoint x: 459, endPoint y: 582, distance: 10.1
click at [459, 582] on div "Accessibility label" at bounding box center [459, 580] width 13 height 13
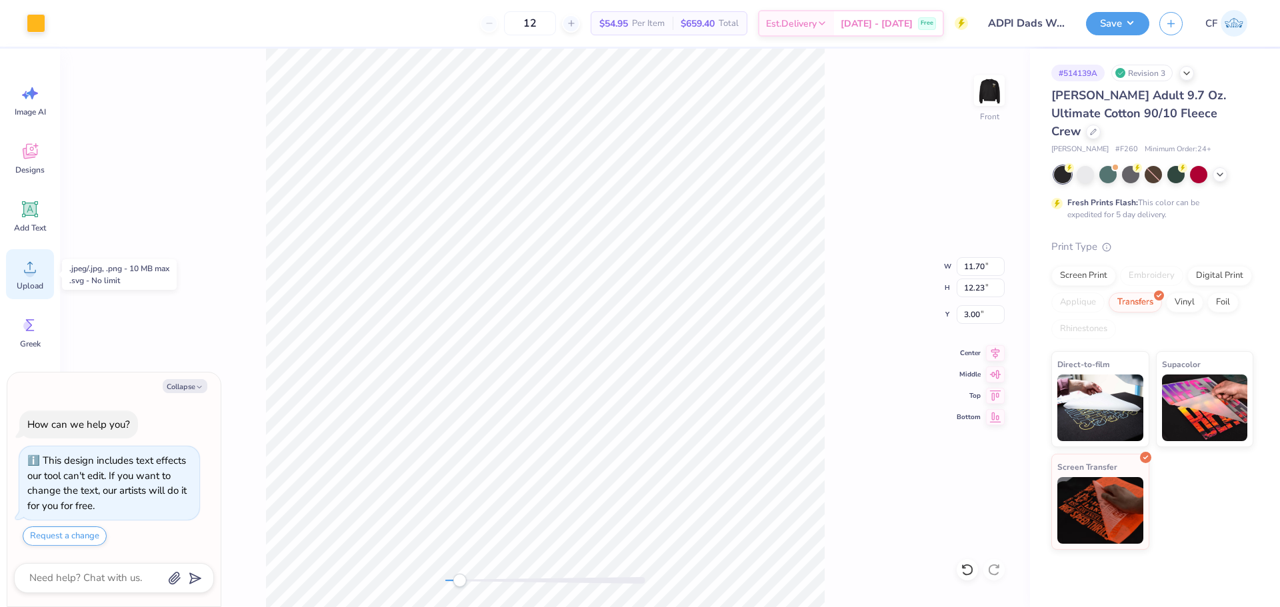
click at [31, 280] on div "Upload" at bounding box center [30, 274] width 48 height 50
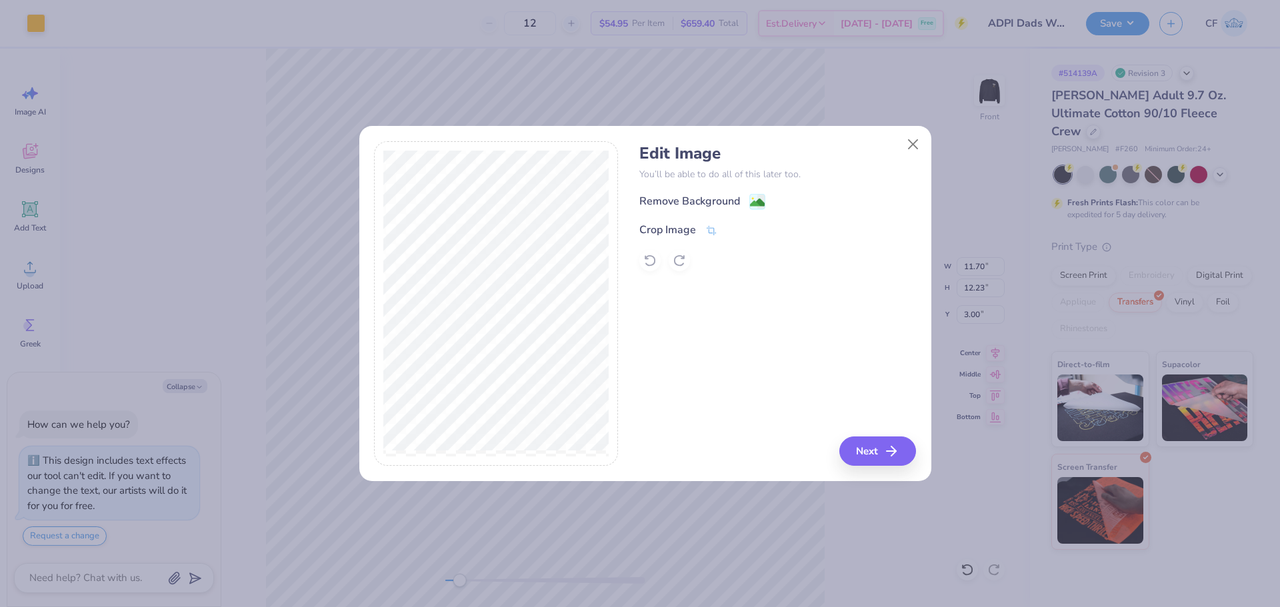
type textarea "x"
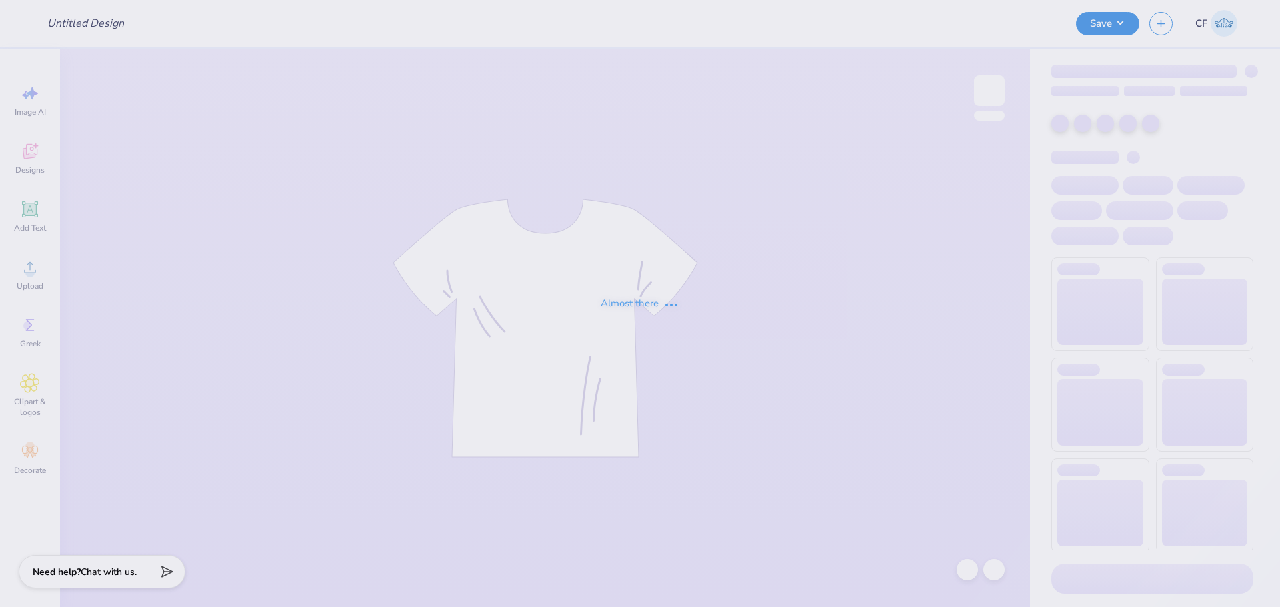
type input "[PERSON_NAME] 5"
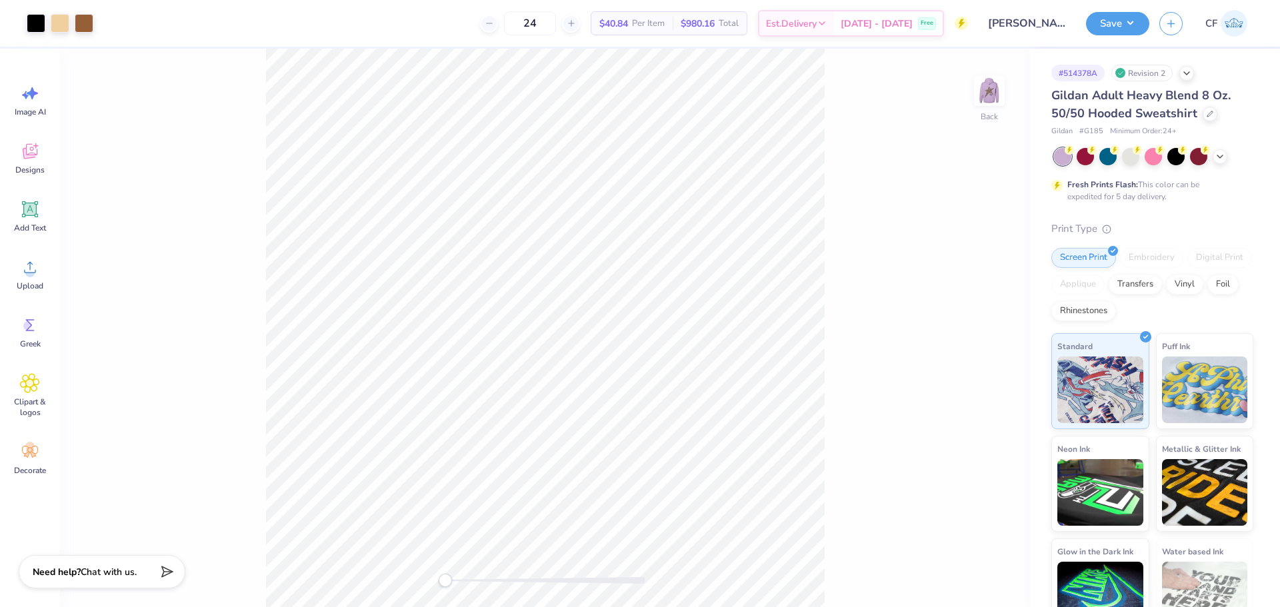
click at [440, 601] on div "Back" at bounding box center [545, 328] width 970 height 559
drag, startPoint x: 999, startPoint y: 93, endPoint x: 982, endPoint y: 128, distance: 39.4
click at [999, 92] on img at bounding box center [989, 90] width 27 height 27
click at [471, 593] on div "Front" at bounding box center [545, 328] width 970 height 559
